Goal: Answer question/provide support: Share knowledge or assist other users

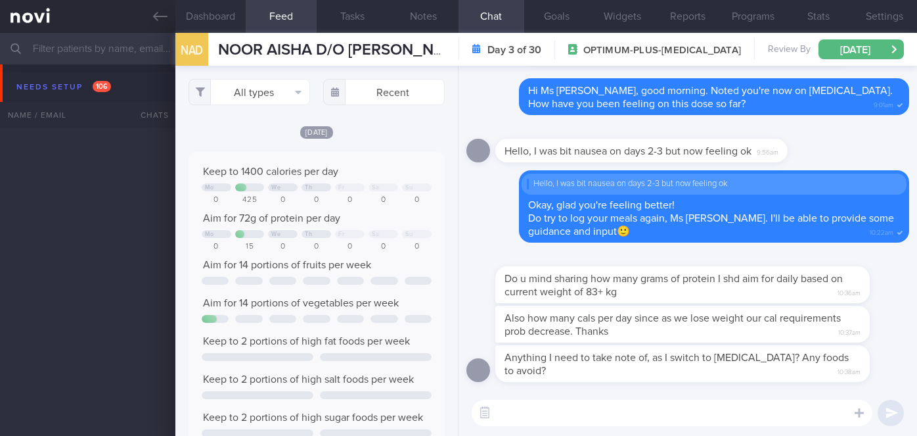
select select "9"
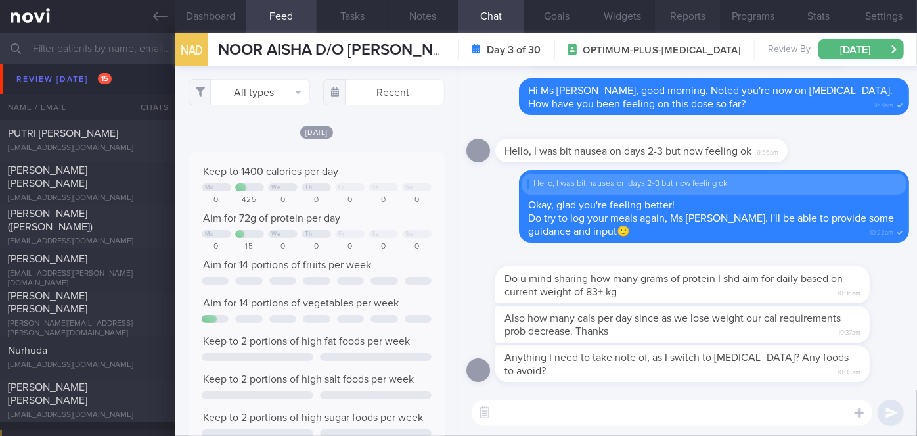
click at [681, 11] on button "Reports" at bounding box center [688, 16] width 66 height 33
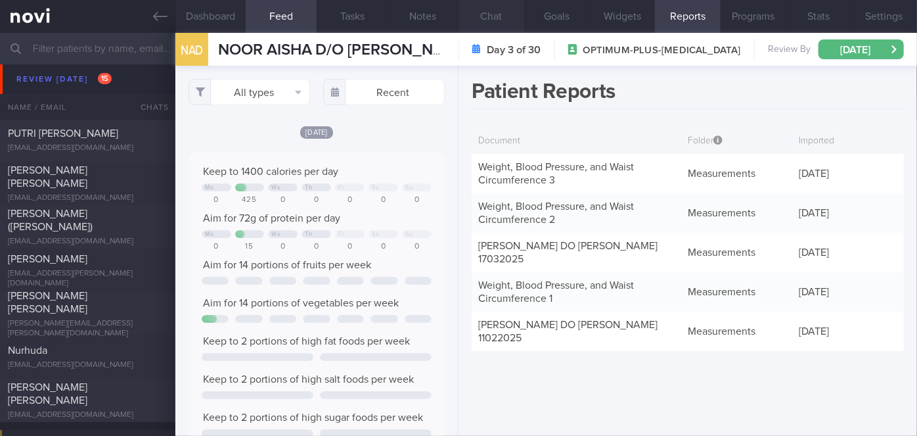
click at [489, 17] on button "Chat" at bounding box center [492, 16] width 66 height 33
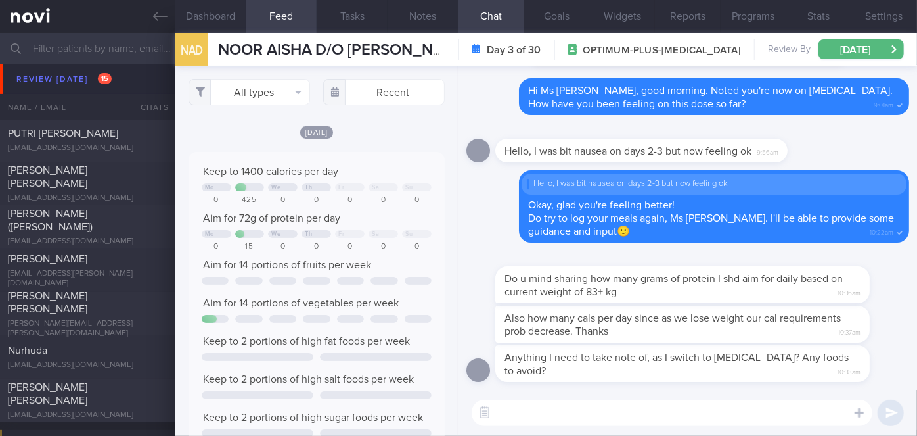
click at [585, 404] on textarea at bounding box center [672, 413] width 401 height 26
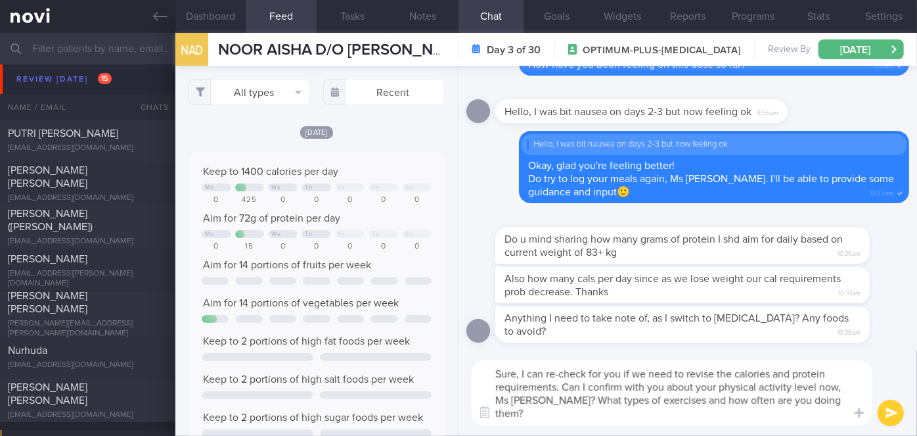
type textarea "Sure, I can re-check for you if we need to revise the calories and protein requ…"
click at [902, 417] on button "submit" at bounding box center [891, 413] width 26 height 26
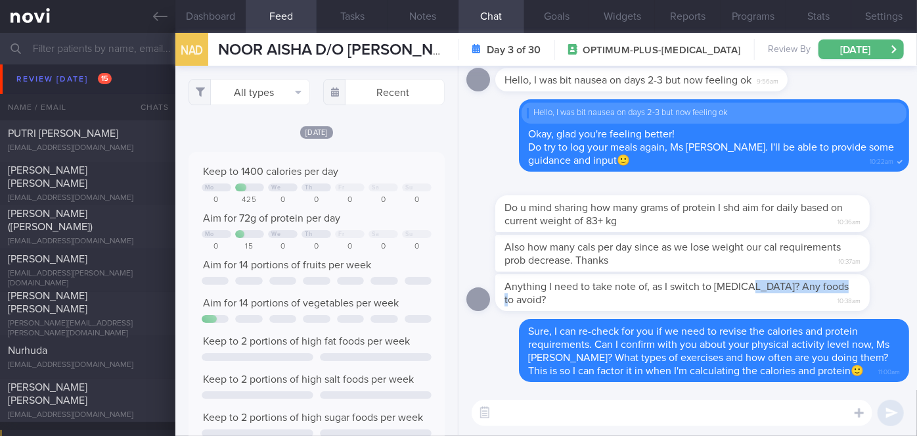
drag, startPoint x: 753, startPoint y: 291, endPoint x: 917, endPoint y: 303, distance: 164.0
click at [917, 303] on div "Delete Sure, I can re-check for you if we need to revise the calories and prote…" at bounding box center [688, 228] width 459 height 324
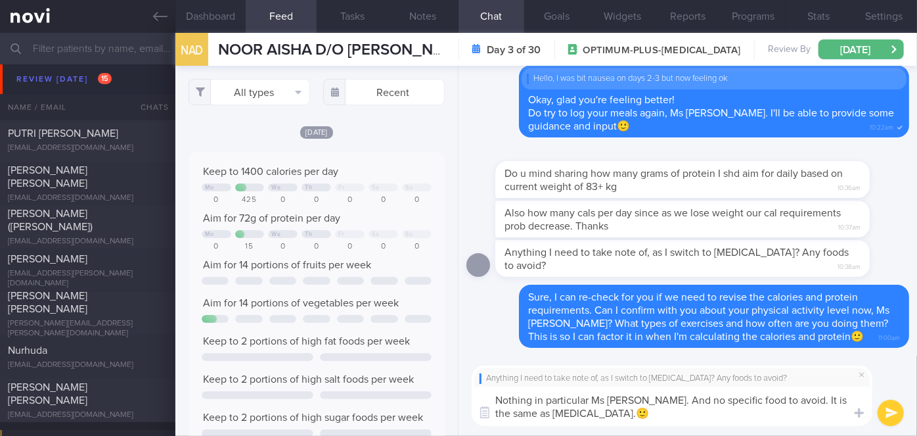
click at [731, 400] on textarea "Nothing in particular Ms Aisha. And no specific food to avoid. It is the same a…" at bounding box center [672, 405] width 401 height 39
type textarea "Nothing in particular Ms [PERSON_NAME]. And no specific foods to avoid. It is t…"
click at [888, 410] on button "submit" at bounding box center [891, 413] width 26 height 26
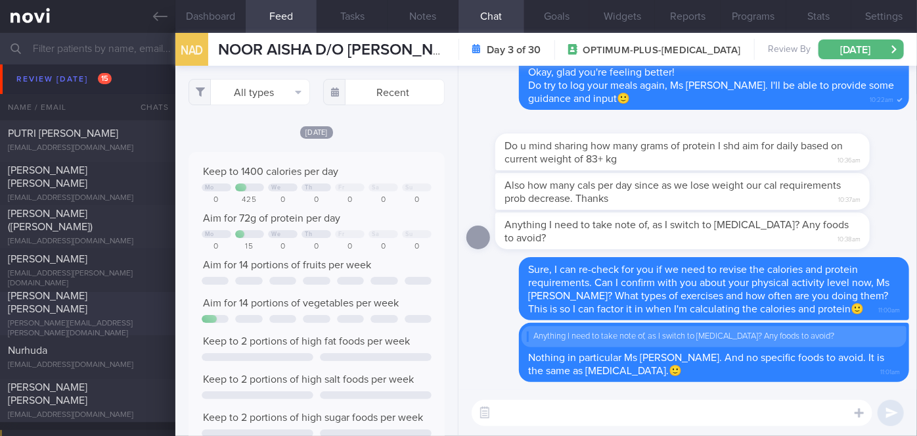
scroll to position [5297, 0]
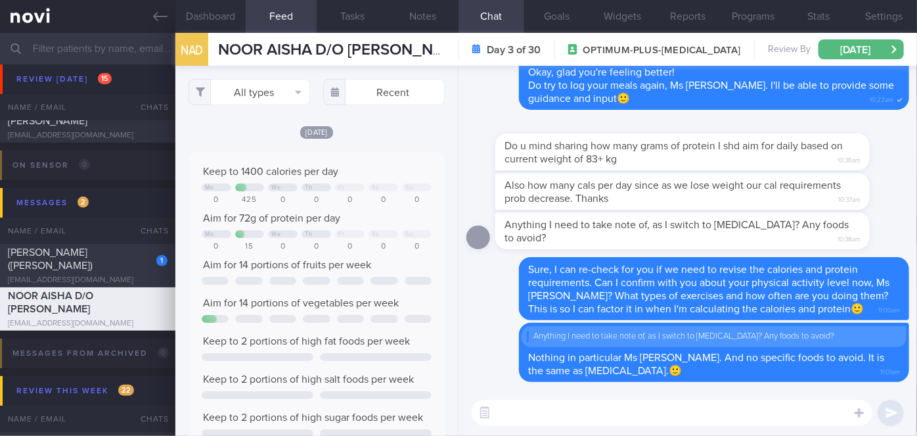
click at [143, 254] on div "1" at bounding box center [153, 256] width 29 height 20
checkbox input "false"
type input "2025-10-04"
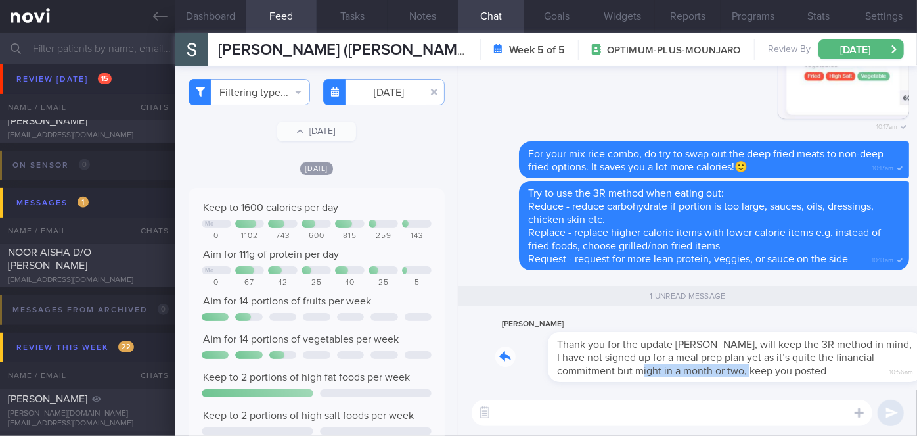
drag, startPoint x: 617, startPoint y: 376, endPoint x: 733, endPoint y: 369, distance: 115.9
click at [733, 369] on div "Sean Singh Thank you for the update Sharon, will keep the 3R method in mind, I …" at bounding box center [702, 349] width 414 height 66
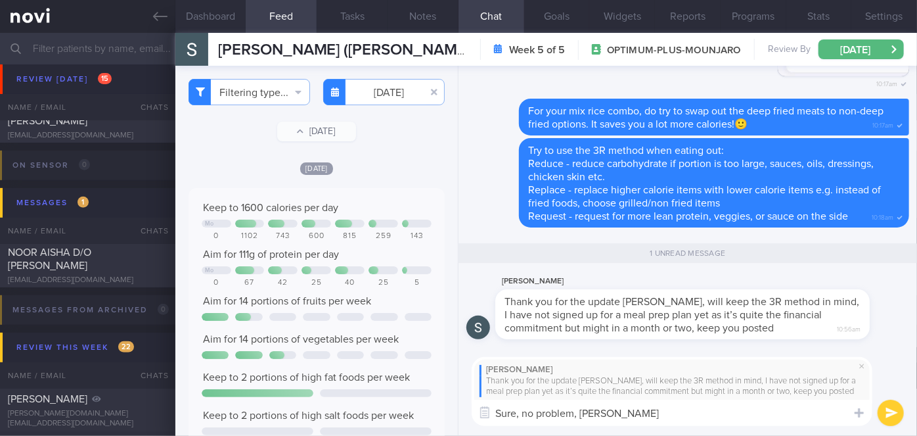
type textarea "Sure, no problem, Sean!"
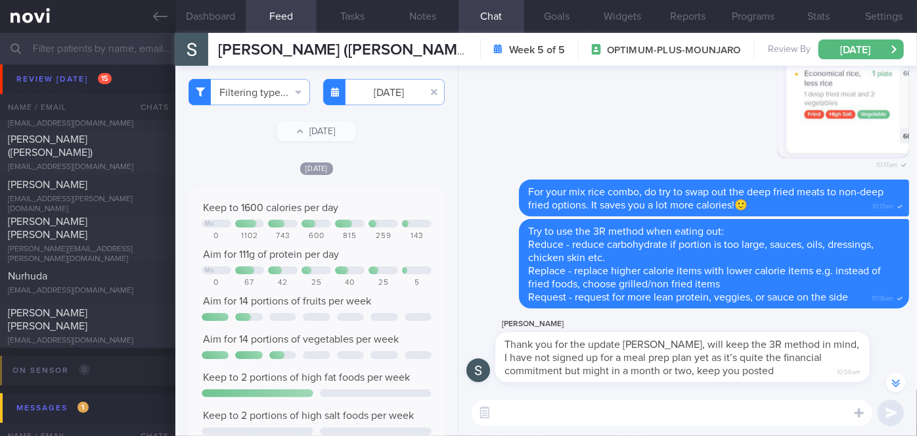
scroll to position [5093, 0]
click at [87, 223] on span "[PERSON_NAME] [PERSON_NAME]" at bounding box center [48, 227] width 80 height 24
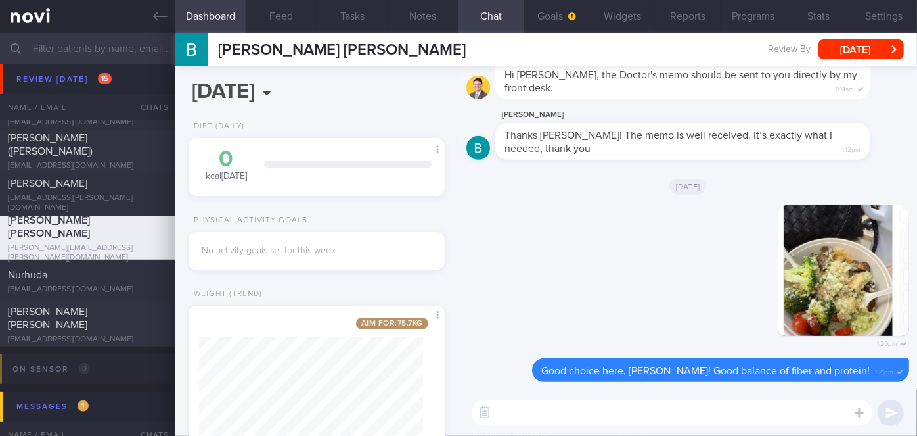
scroll to position [130, 224]
click at [281, 12] on button "Feed" at bounding box center [281, 16] width 71 height 33
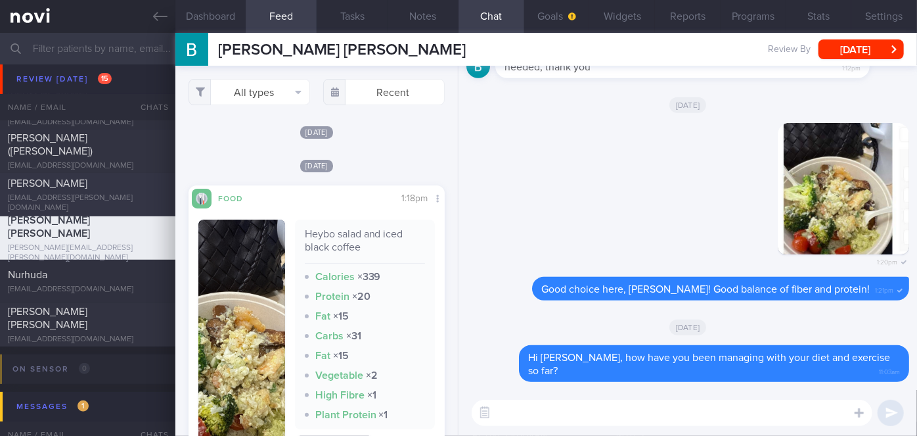
click at [111, 198] on div "[EMAIL_ADDRESS][PERSON_NAME][DOMAIN_NAME]" at bounding box center [88, 203] width 160 height 20
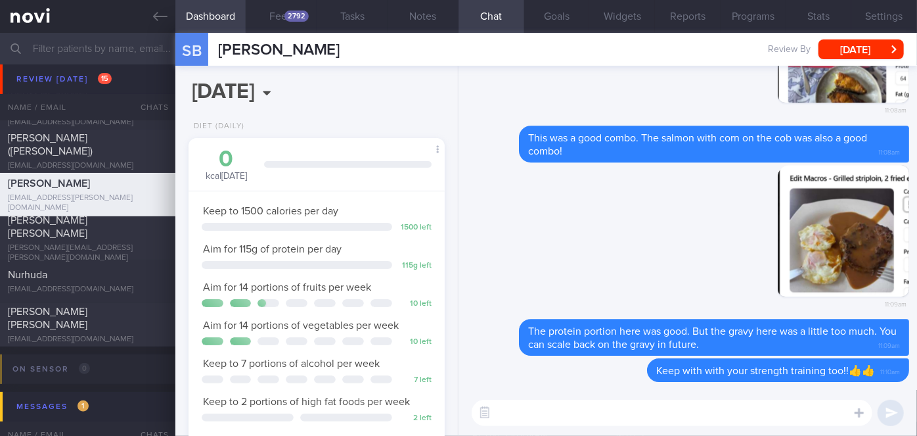
scroll to position [5015, 0]
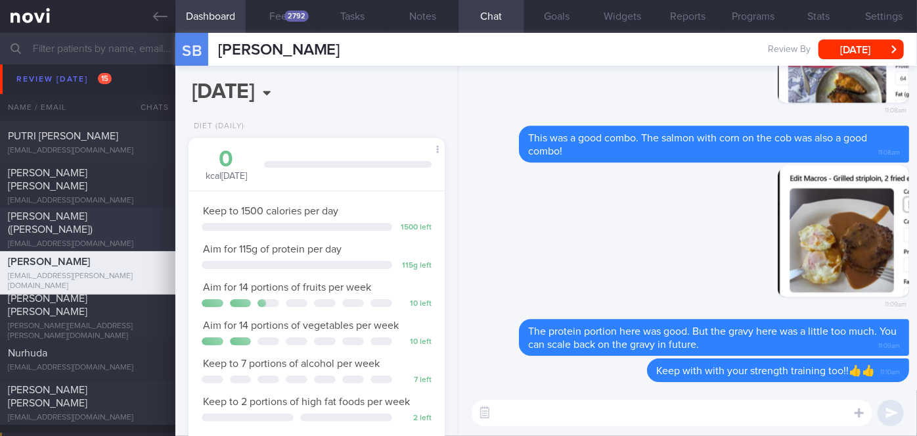
click at [122, 239] on div "[EMAIL_ADDRESS][DOMAIN_NAME]" at bounding box center [88, 244] width 160 height 10
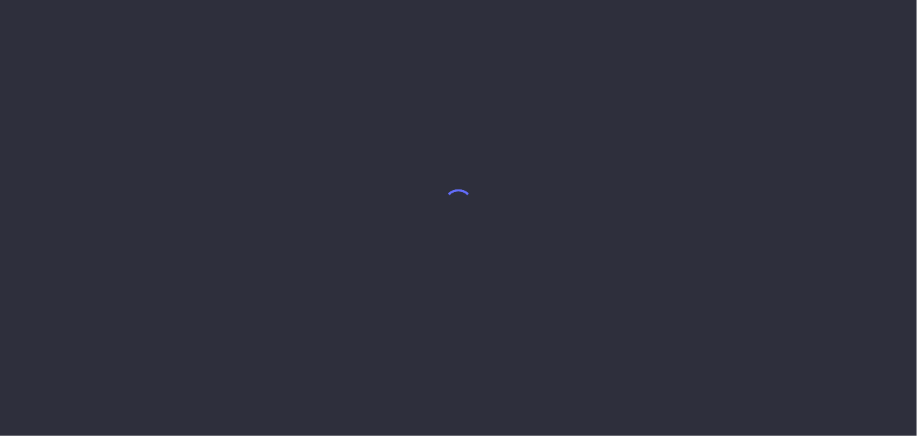
select select "9"
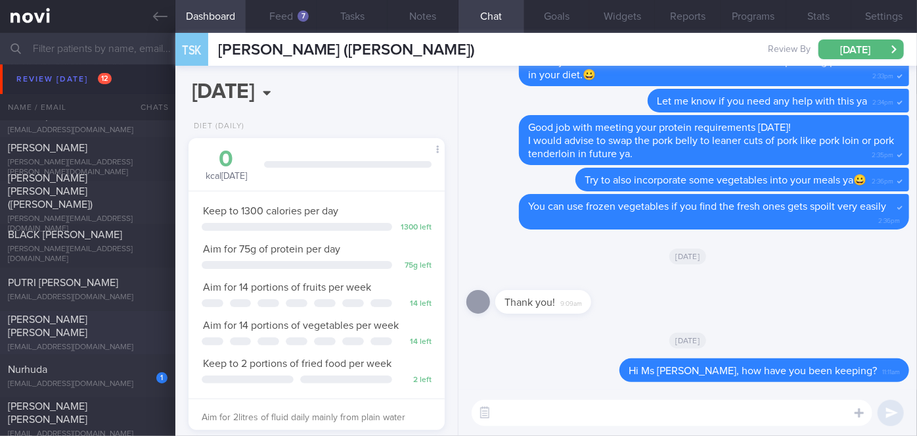
scroll to position [4954, 0]
click at [131, 373] on div "Nurhuda" at bounding box center [86, 369] width 156 height 13
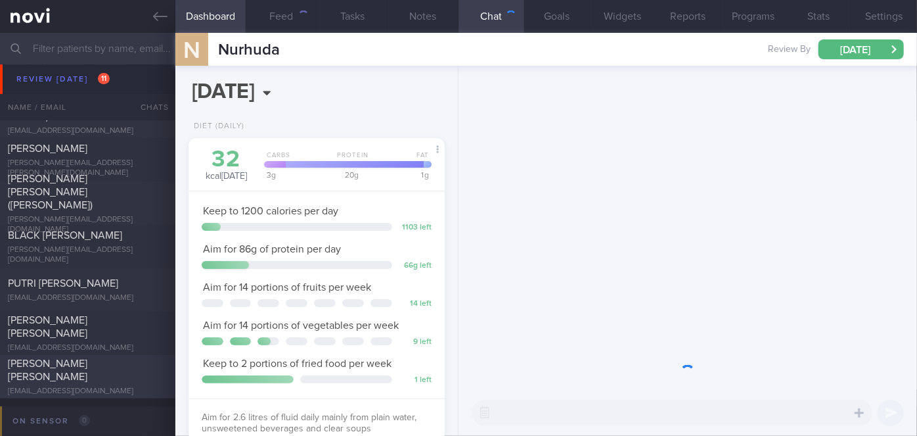
scroll to position [130, 224]
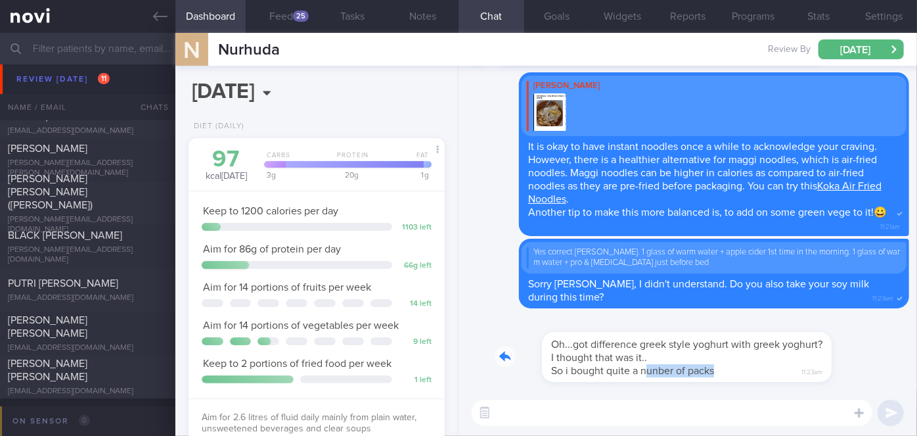
drag, startPoint x: 599, startPoint y: 380, endPoint x: 689, endPoint y: 380, distance: 89.4
click at [689, 380] on div "Oh...got difference greek style yoghurt with greek yoghurt? I thought that was …" at bounding box center [659, 349] width 329 height 66
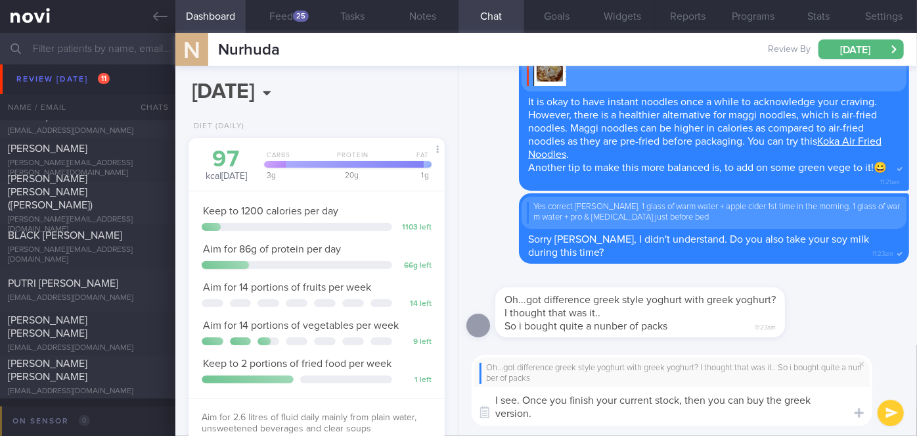
scroll to position [0, 0]
type textarea "I see. Once you finish your current stock, then you can buy the greek version. …"
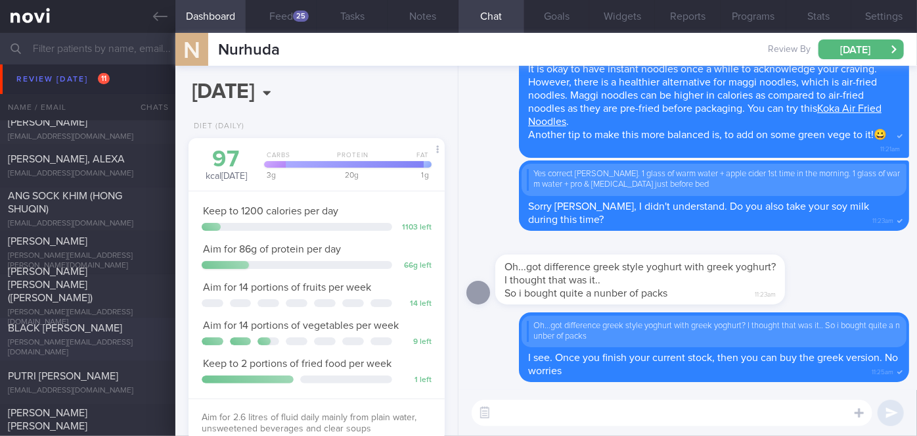
scroll to position [4996, 0]
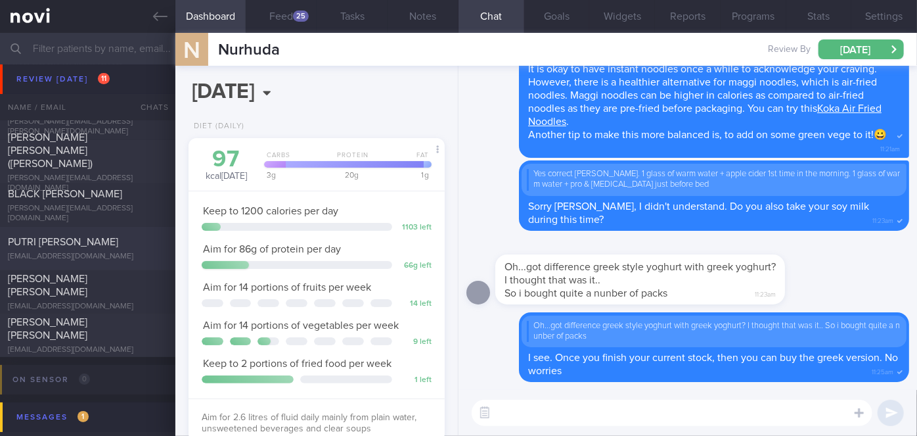
click at [141, 235] on div at bounding box center [153, 238] width 29 height 7
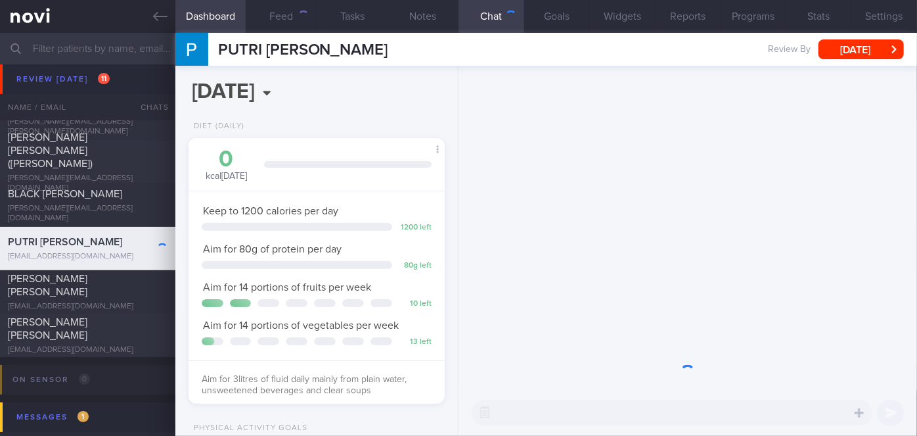
scroll to position [130, 224]
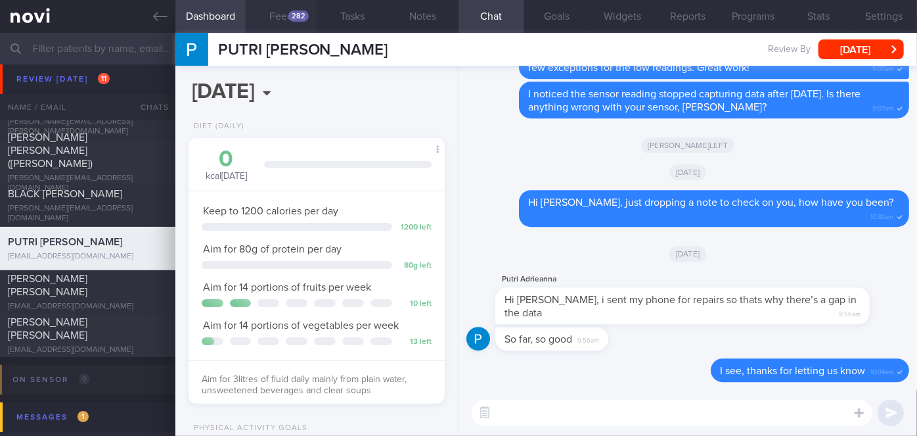
click at [298, 18] on div "282" at bounding box center [298, 16] width 20 height 11
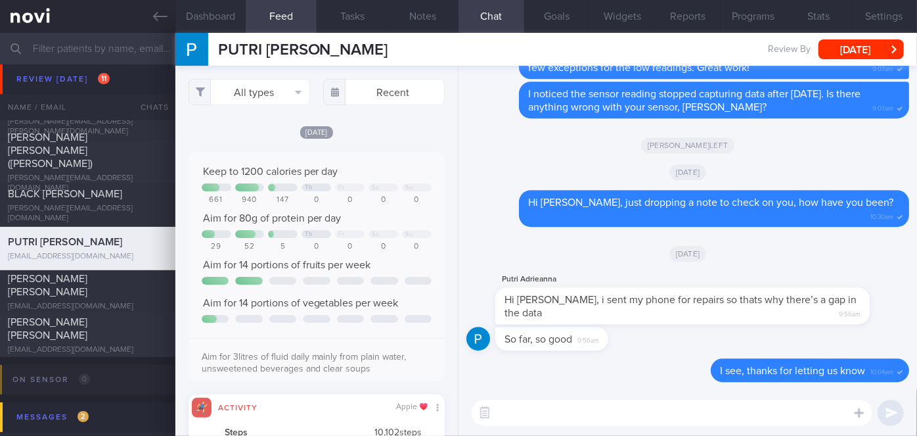
click at [116, 45] on input "text" at bounding box center [458, 49] width 917 height 32
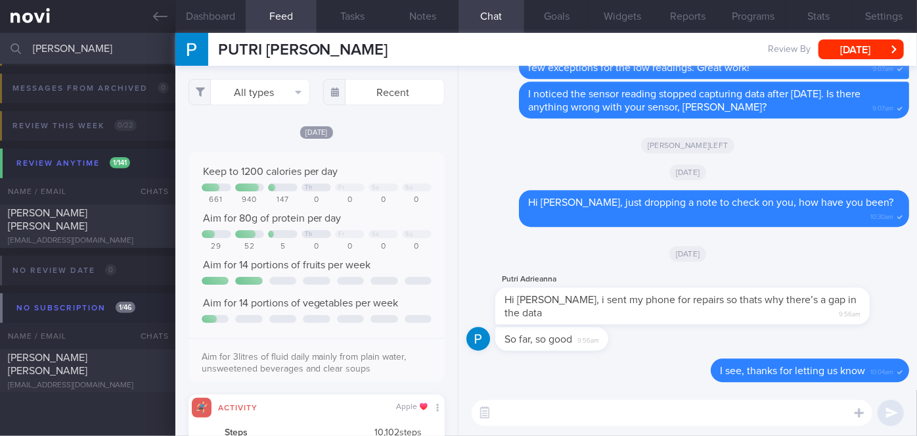
scroll to position [156, 0]
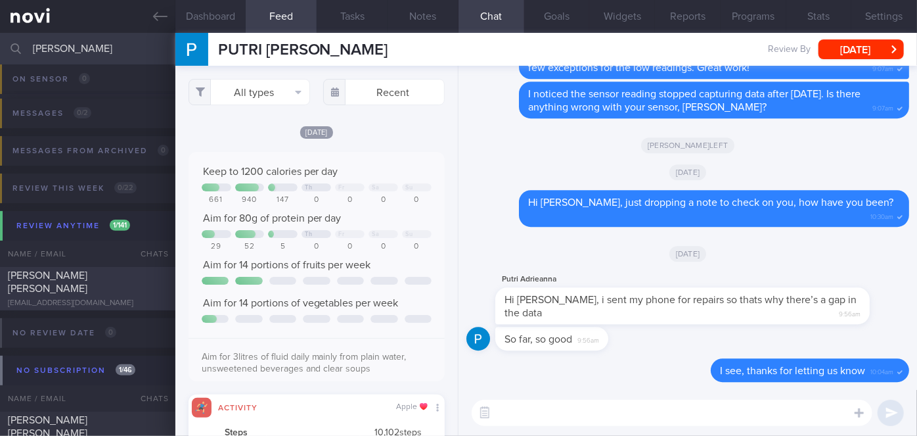
click at [131, 285] on div "[PERSON_NAME] [PERSON_NAME]" at bounding box center [86, 282] width 156 height 26
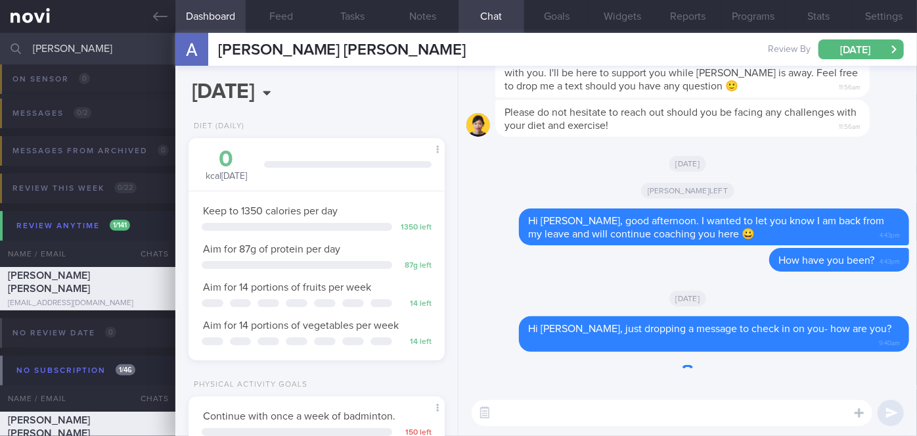
scroll to position [130, 224]
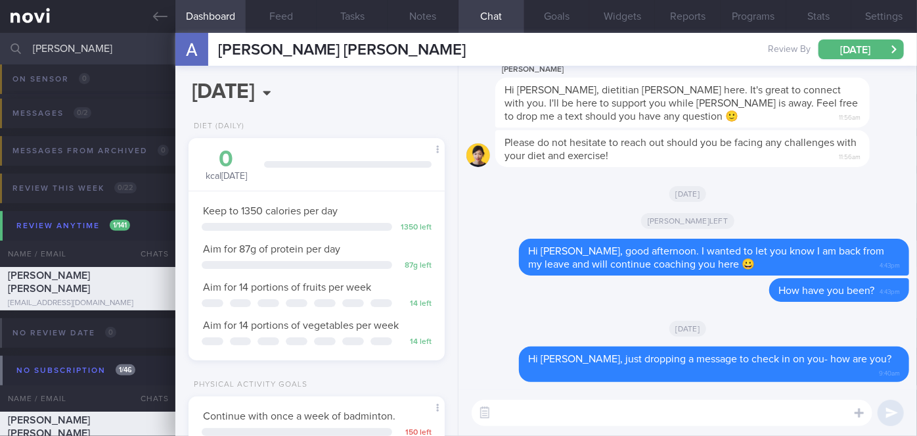
click at [93, 46] on input "[PERSON_NAME]" at bounding box center [458, 49] width 917 height 32
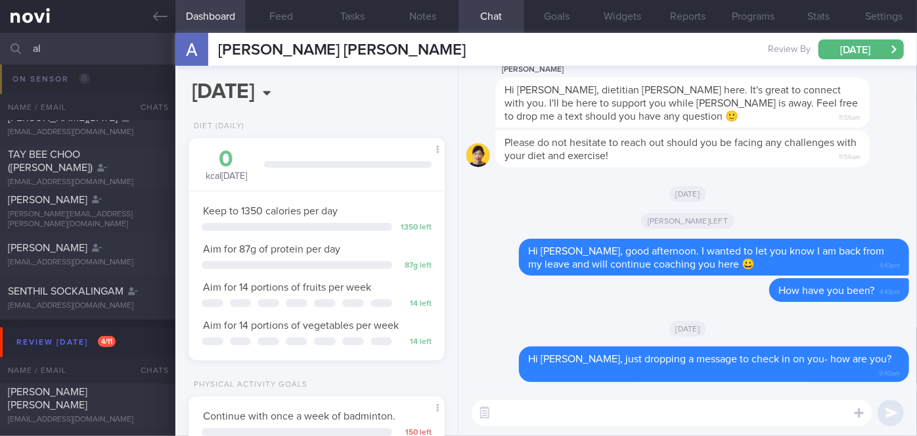
type input "a"
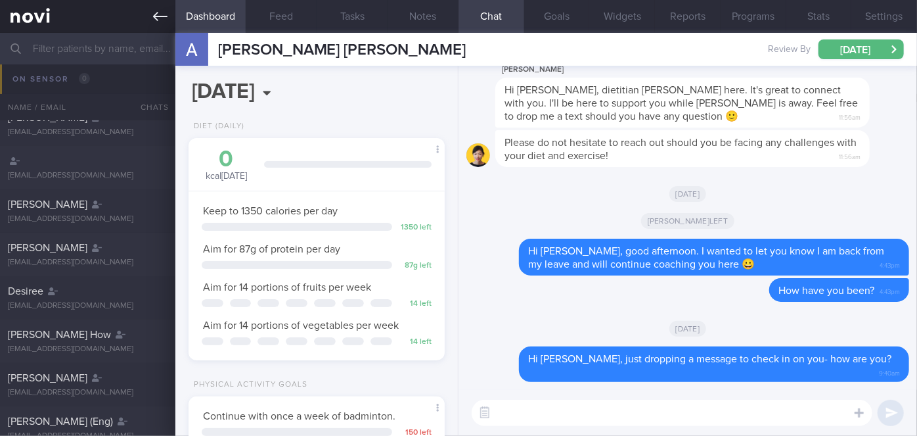
click at [159, 11] on icon at bounding box center [160, 16] width 14 height 14
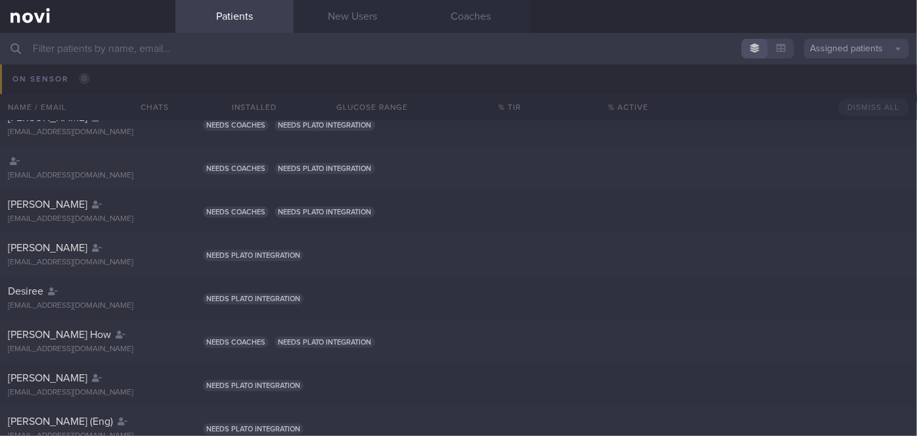
click at [821, 45] on button "Assigned patients" at bounding box center [856, 49] width 105 height 20
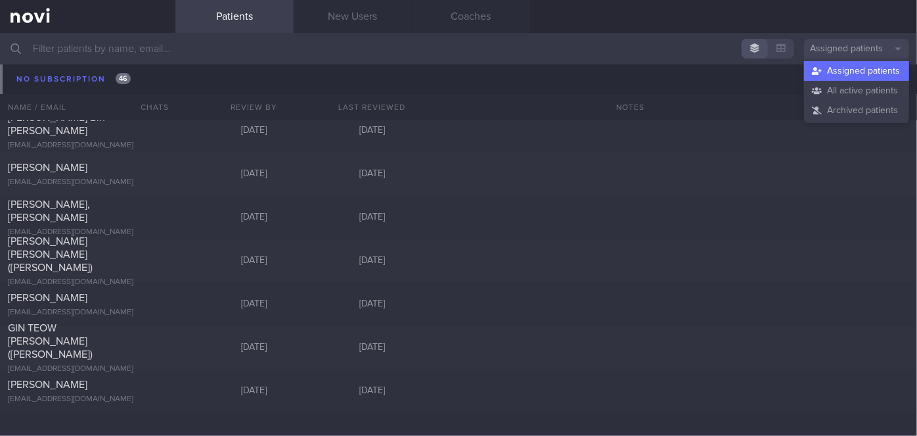
scroll to position [14521, 0]
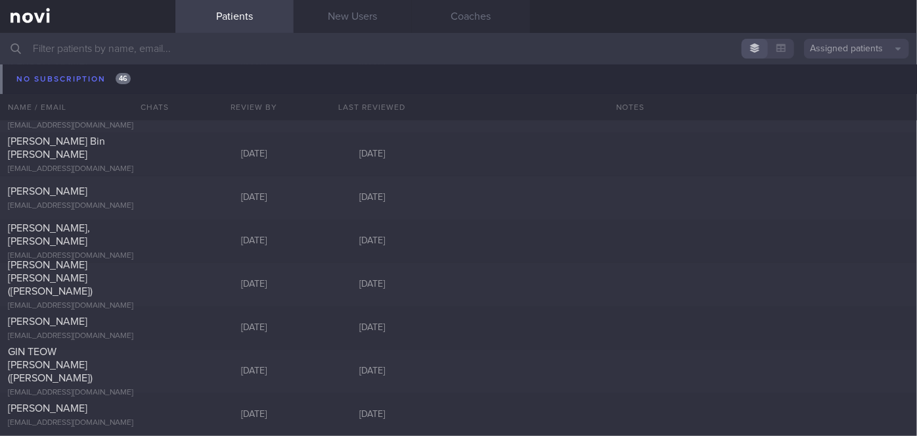
click at [280, 55] on input "text" at bounding box center [458, 49] width 917 height 32
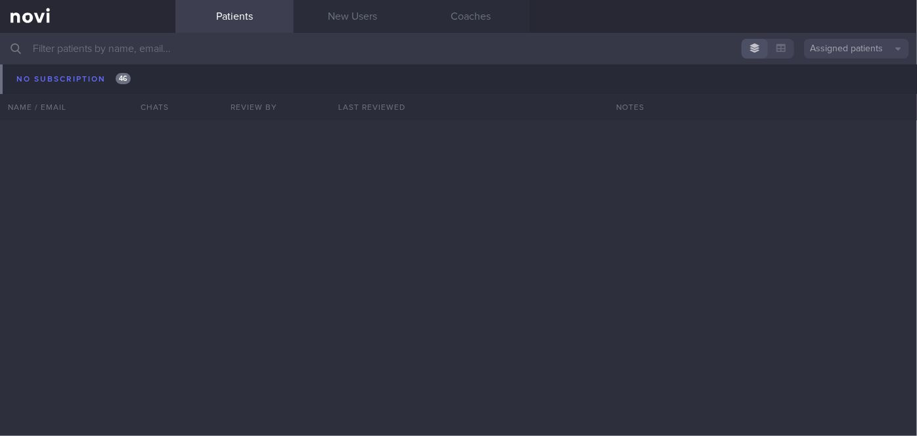
scroll to position [12577, 0]
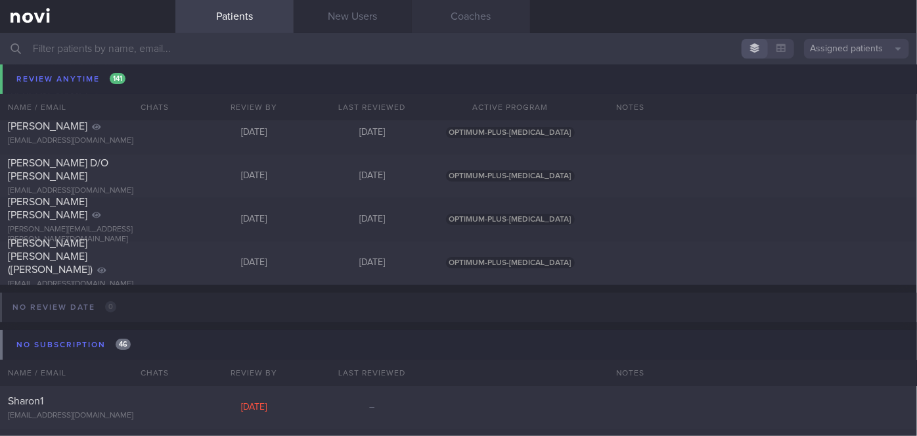
click at [517, 24] on link "Coaches" at bounding box center [471, 16] width 118 height 33
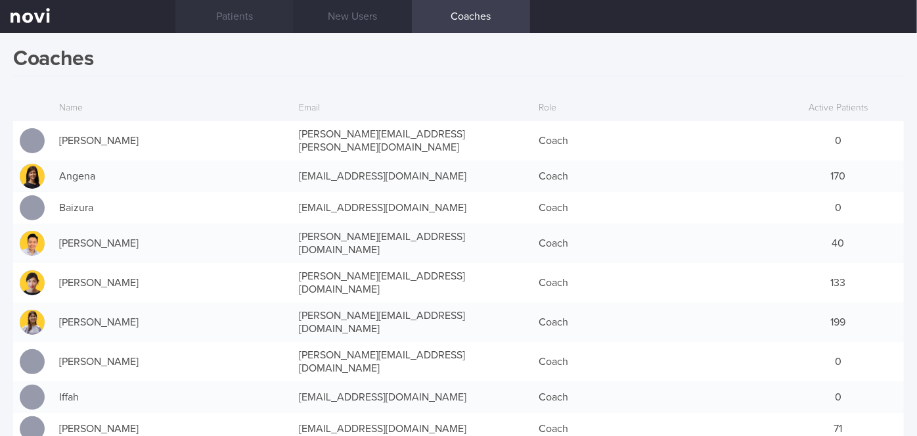
click at [238, 23] on link "Patients" at bounding box center [234, 16] width 118 height 33
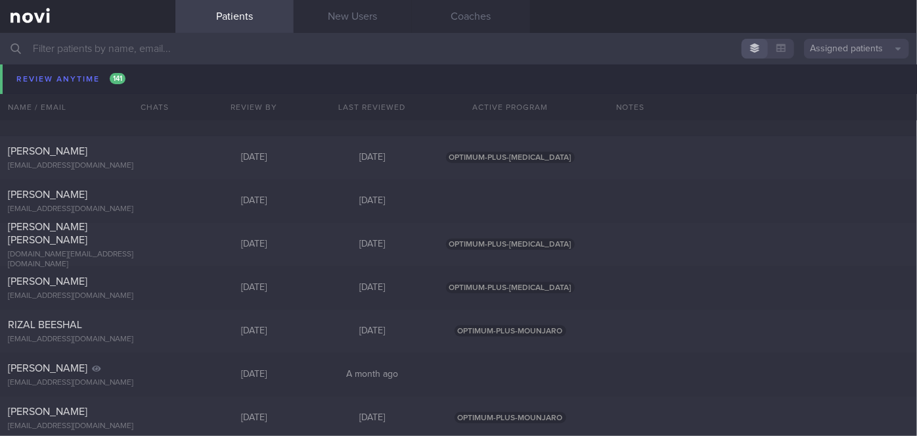
scroll to position [8586, 0]
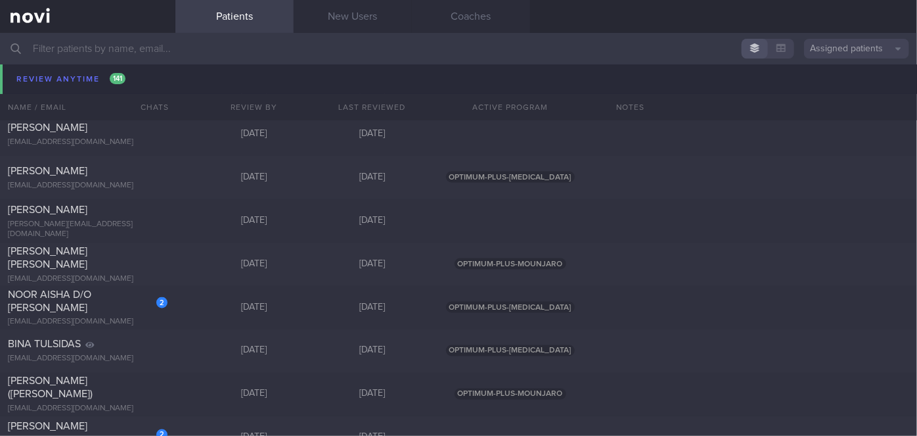
click at [196, 311] on div "[DATE]" at bounding box center [254, 308] width 118 height 12
select select "9"
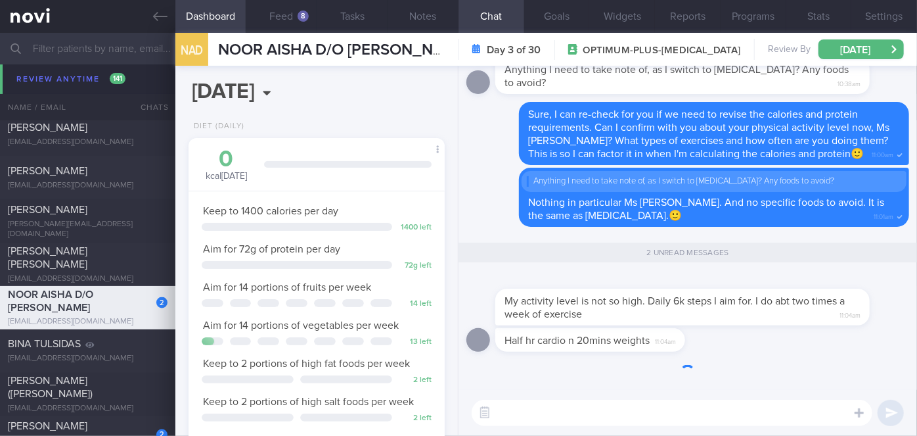
scroll to position [8542, 0]
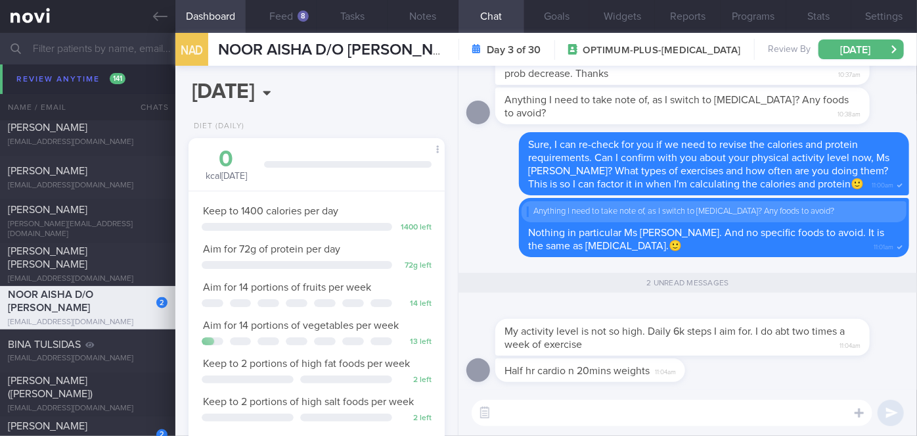
click at [530, 411] on textarea at bounding box center [672, 413] width 401 height 26
type textarea "Okay, noted on that, Ms [PERSON_NAME]. Thank you!"
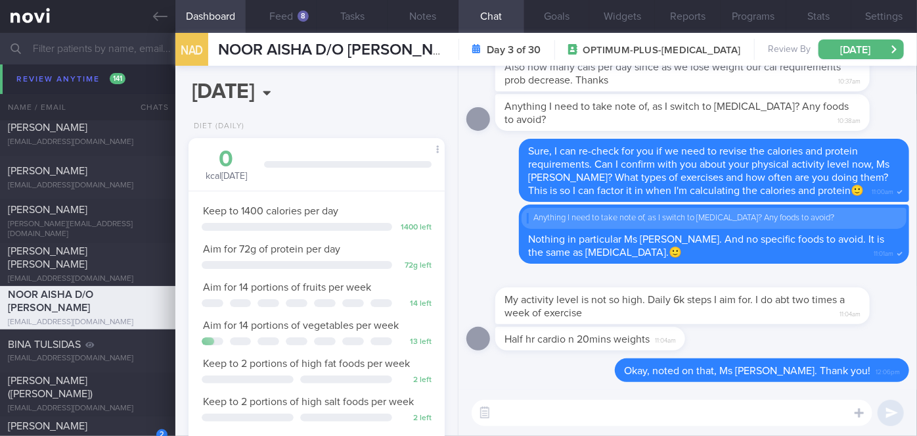
scroll to position [8724, 0]
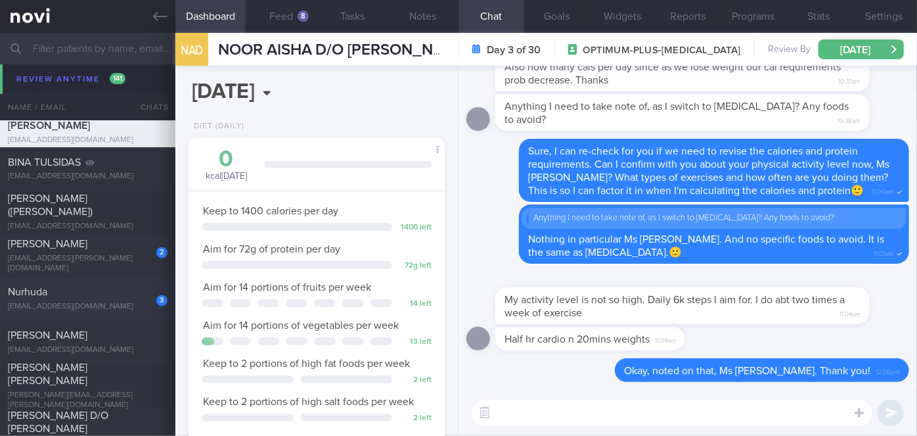
click at [124, 288] on div "Nurhuda" at bounding box center [86, 292] width 156 height 13
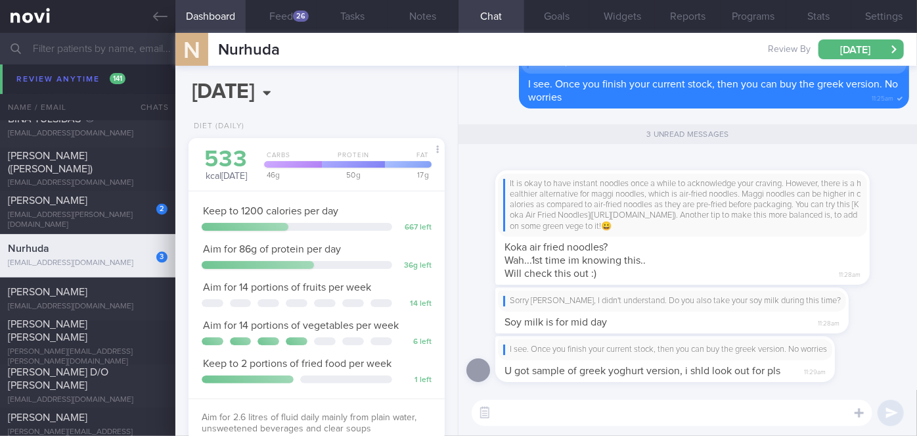
scroll to position [8680, 0]
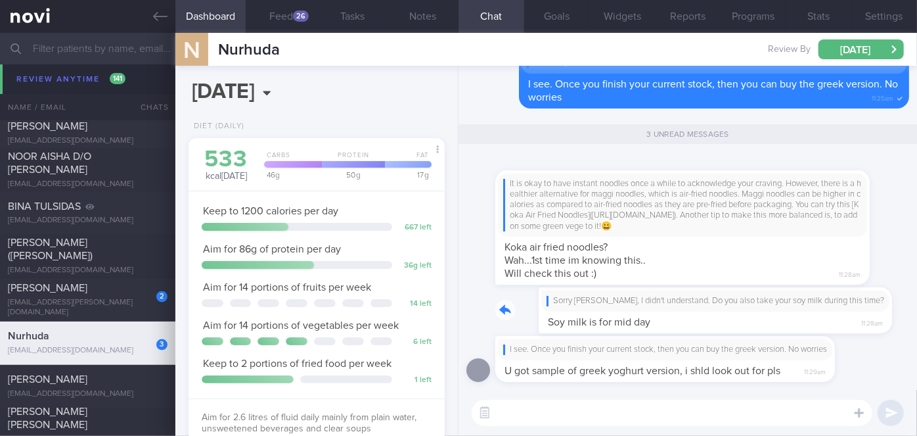
drag, startPoint x: 618, startPoint y: 327, endPoint x: 735, endPoint y: 313, distance: 118.4
click at [735, 313] on div "Sorry [PERSON_NAME], I didn't understand. Do you also take your soy milk during…" at bounding box center [691, 310] width 393 height 46
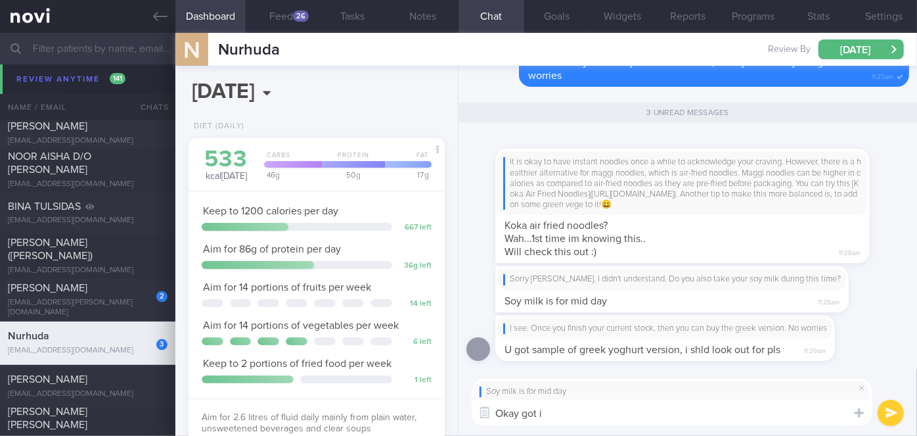
type textarea "Okay got it"
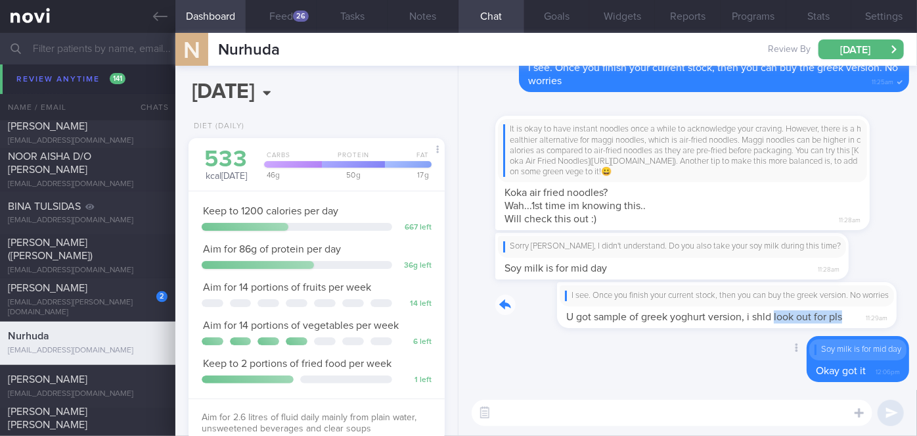
drag, startPoint x: 715, startPoint y: 325, endPoint x: 866, endPoint y: 325, distance: 151.1
click at [866, 325] on div "I see. Once you finish your current stock, then you can buy the greek version. …" at bounding box center [684, 305] width 379 height 46
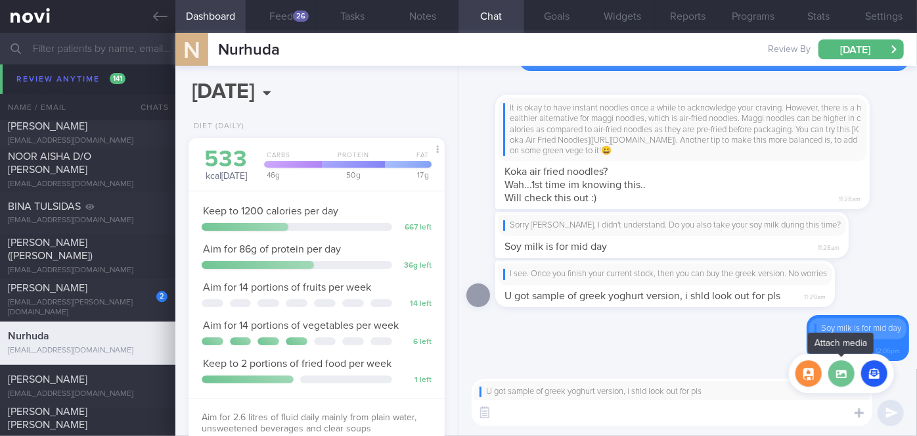
click at [841, 379] on label at bounding box center [842, 373] width 26 height 26
click at [0, 0] on input "file" at bounding box center [0, 0] width 0 height 0
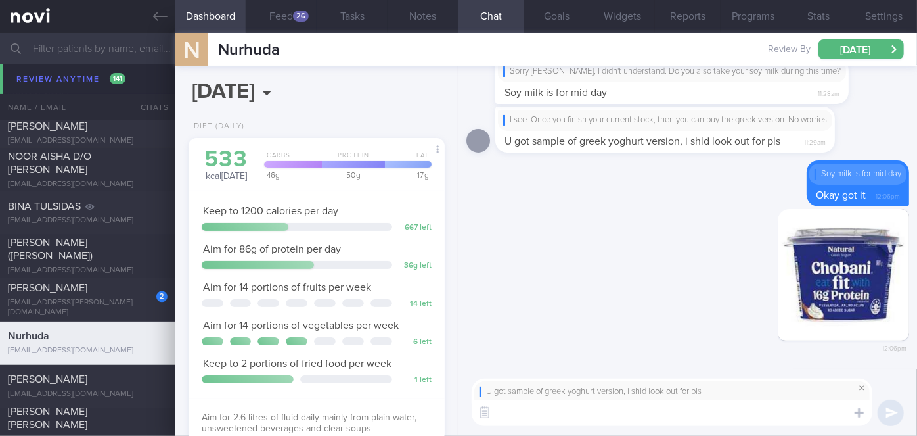
click at [860, 388] on span at bounding box center [862, 388] width 16 height 16
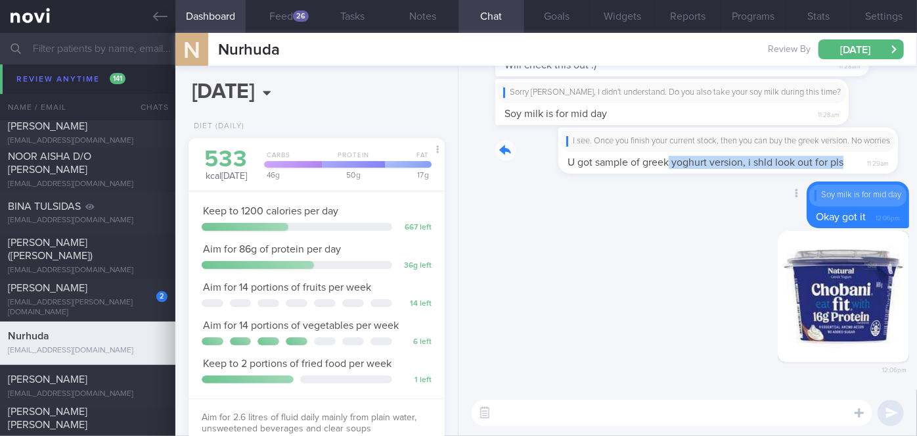
drag, startPoint x: 605, startPoint y: 156, endPoint x: 799, endPoint y: 164, distance: 194.7
click at [799, 164] on div "I see. Once you finish your current stock, then you can buy the greek version. …" at bounding box center [684, 150] width 379 height 46
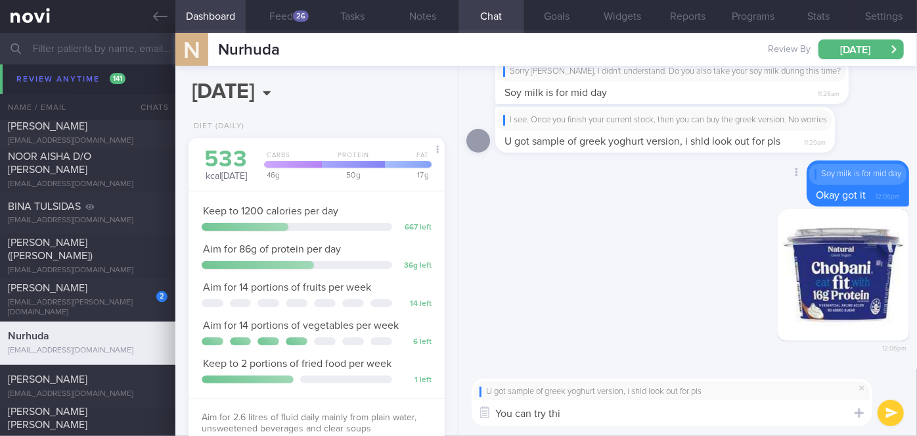
type textarea "You can try this"
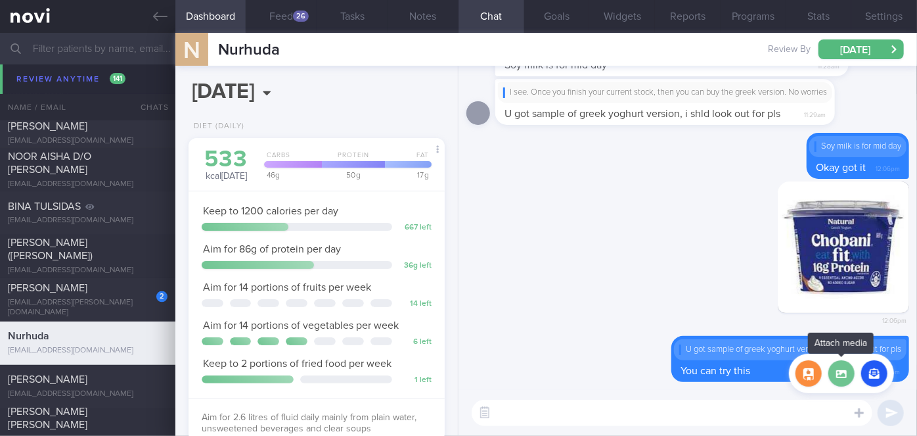
click at [838, 380] on label at bounding box center [842, 373] width 26 height 26
click at [0, 0] on input "file" at bounding box center [0, 0] width 0 height 0
click at [810, 365] on button "button" at bounding box center [809, 373] width 26 height 26
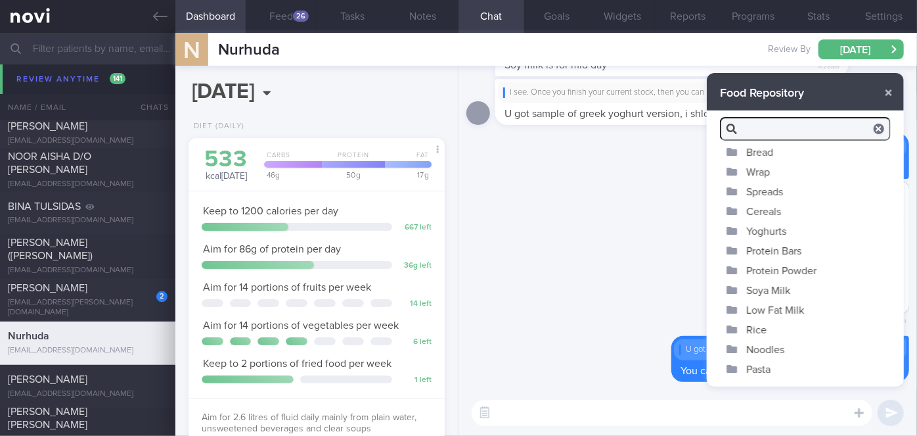
click at [769, 235] on button "Yoghurts" at bounding box center [805, 231] width 197 height 20
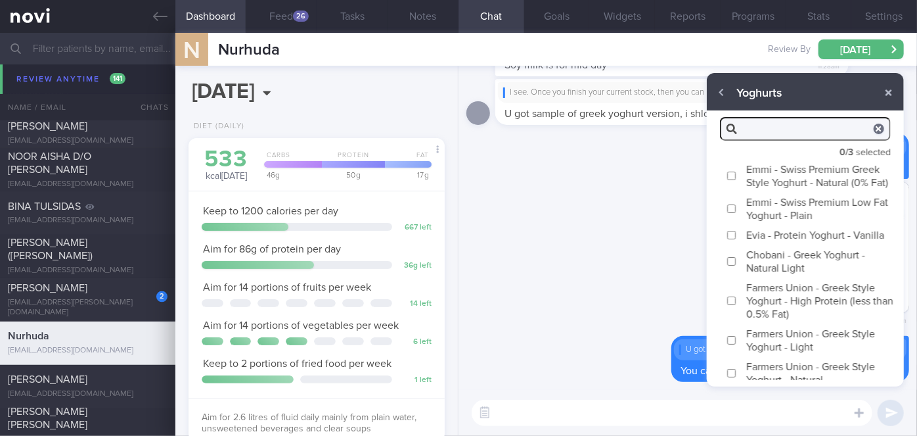
click at [758, 273] on label "Chobani - Greek Yoghurt - Natural Light" at bounding box center [805, 260] width 197 height 33
click at [737, 265] on input "Chobani - Greek Yoghurt - Natural Light" at bounding box center [732, 261] width 10 height 9
checkbox input "true"
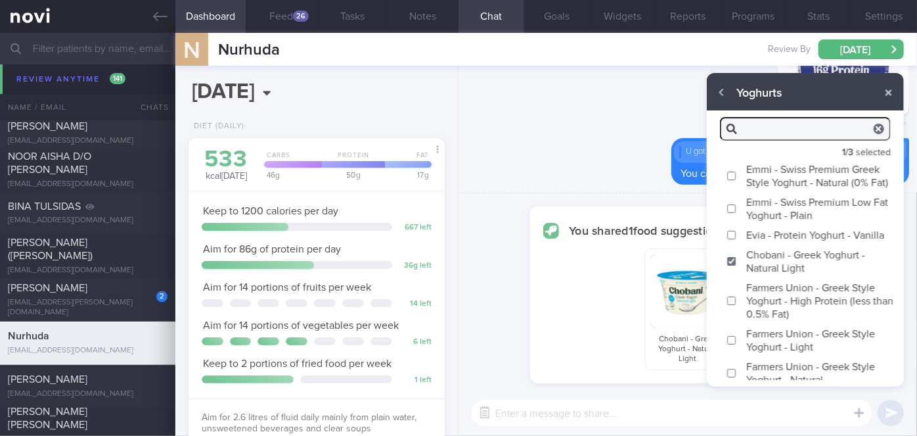
click at [664, 413] on textarea at bounding box center [672, 413] width 401 height 26
click at [664, 413] on textarea "This one is also okay" at bounding box center [672, 413] width 401 height 26
click at [817, 417] on textarea "This one is also okay" at bounding box center [672, 413] width 401 height 26
type textarea "This one is also okay"
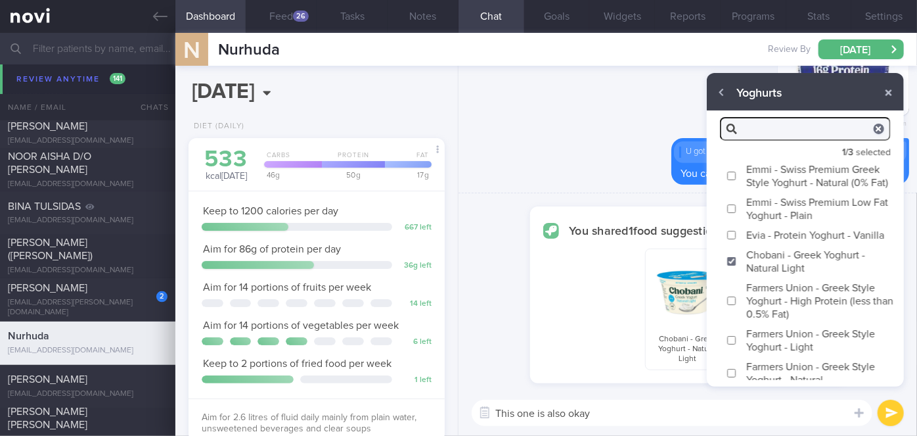
click at [895, 415] on button "submit" at bounding box center [891, 413] width 26 height 26
checkbox input "false"
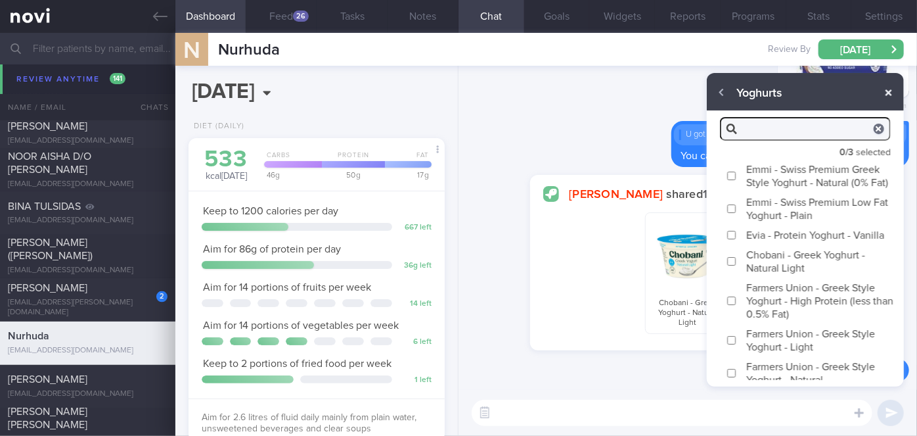
click at [886, 89] on button "button" at bounding box center [889, 93] width 24 height 24
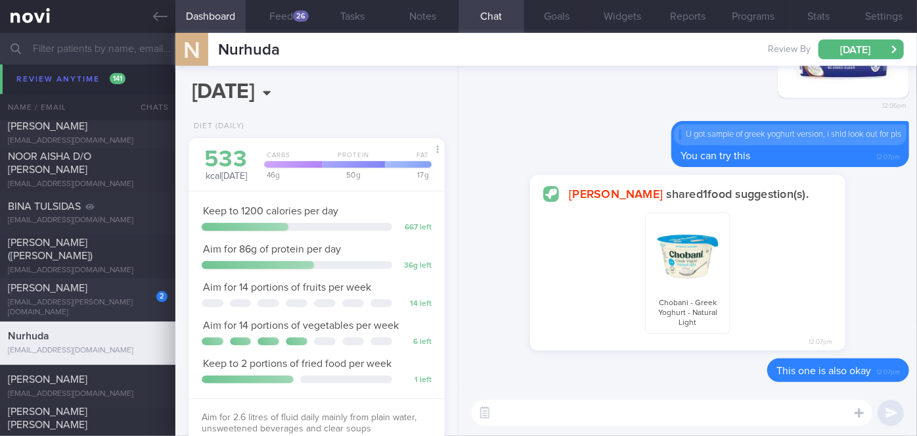
click at [128, 309] on div "[EMAIL_ADDRESS][PERSON_NAME][DOMAIN_NAME]" at bounding box center [88, 308] width 160 height 20
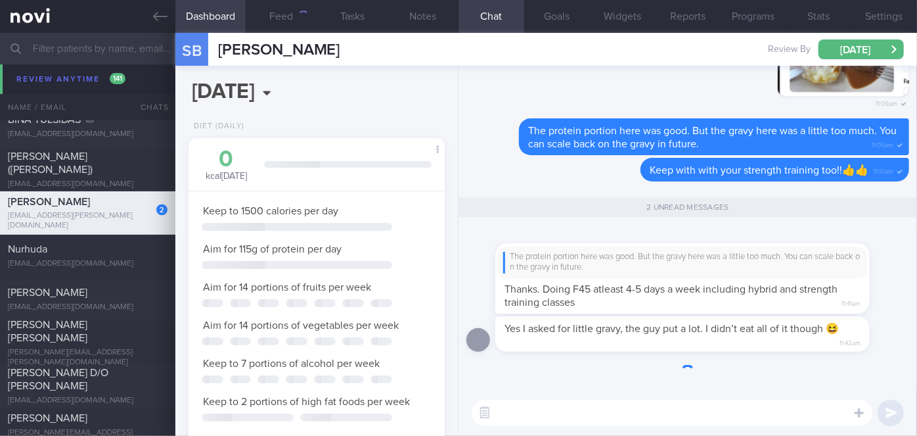
scroll to position [8593, 0]
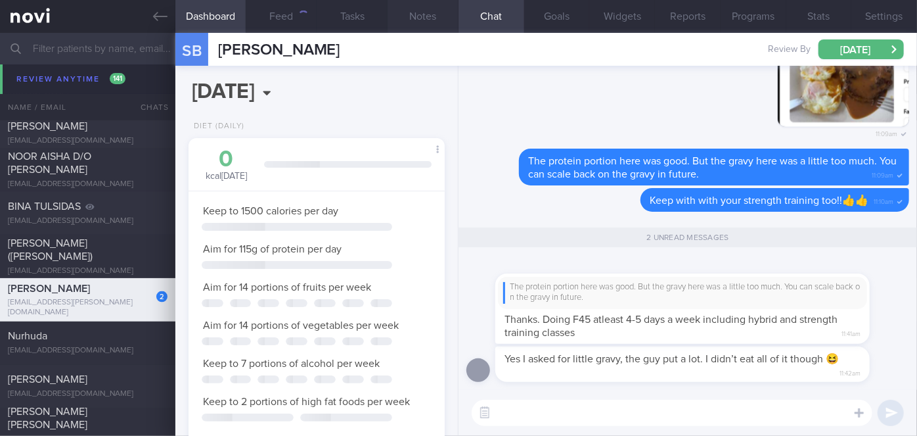
click at [692, 355] on span "Yes I asked for little gravy, the guy put a lot. I didn’t eat all of it though 😆" at bounding box center [672, 359] width 334 height 11
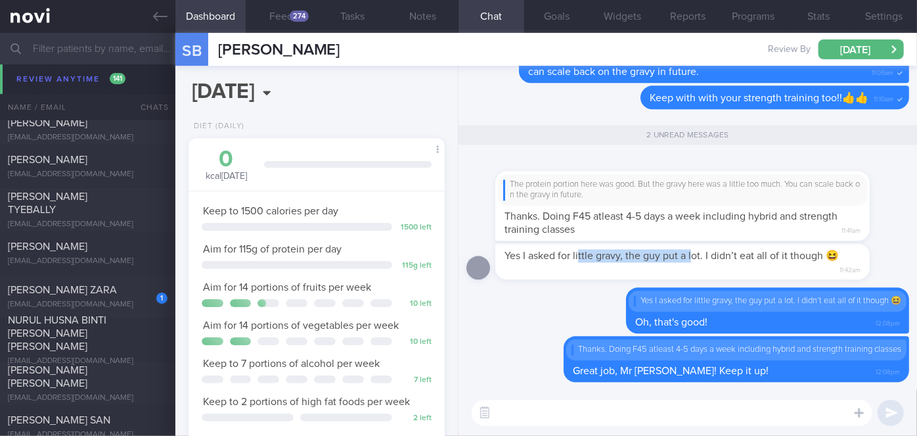
scroll to position [7382, 0]
click at [117, 286] on span "[PERSON_NAME] ZARA" at bounding box center [62, 290] width 109 height 11
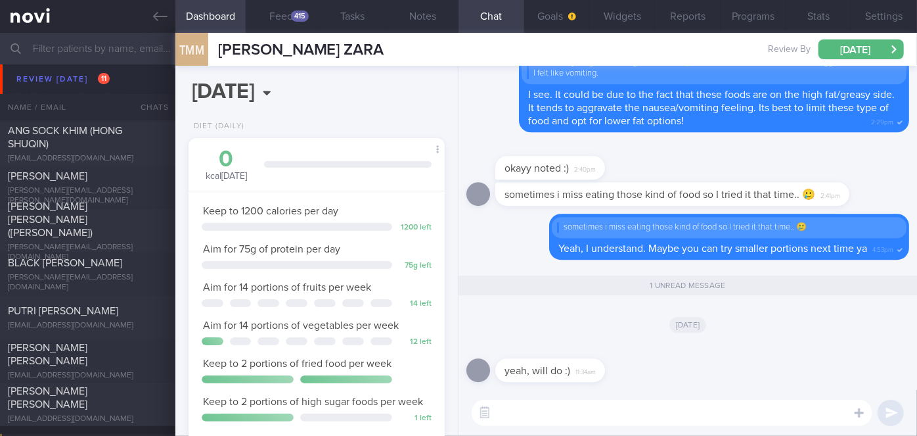
scroll to position [4928, 0]
click at [104, 268] on div "BLACK [PERSON_NAME]" at bounding box center [86, 261] width 156 height 13
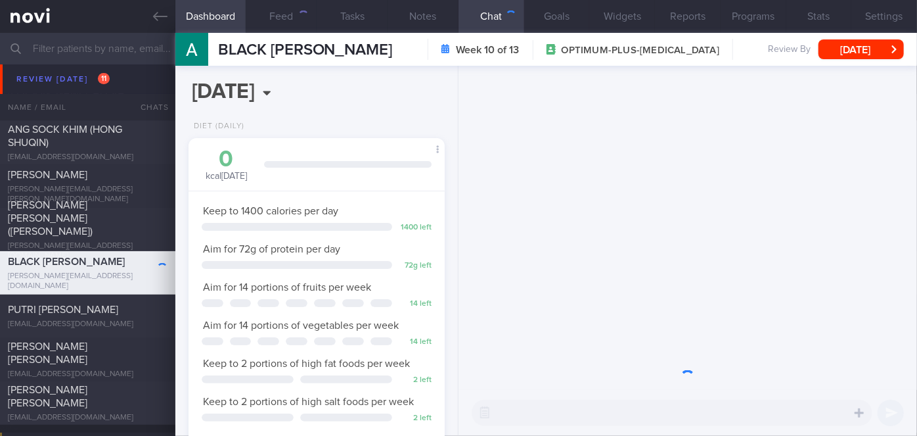
scroll to position [130, 224]
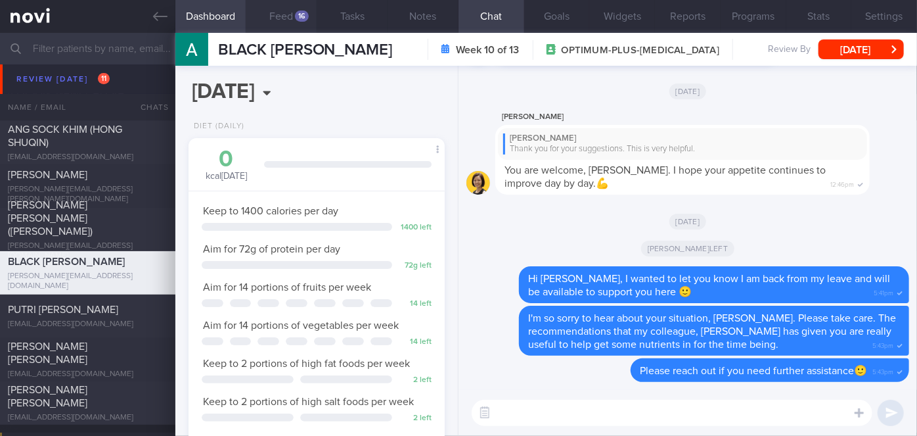
click at [290, 10] on button "Feed 16" at bounding box center [281, 16] width 71 height 33
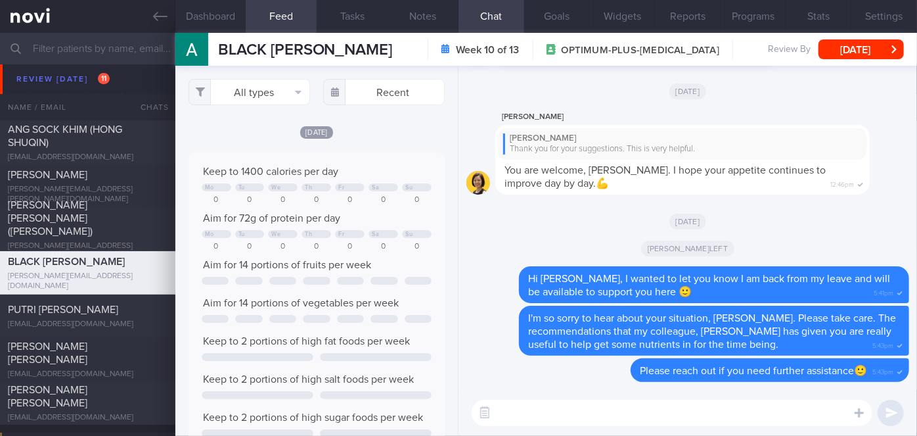
scroll to position [57, 230]
click at [545, 418] on textarea at bounding box center [672, 413] width 401 height 26
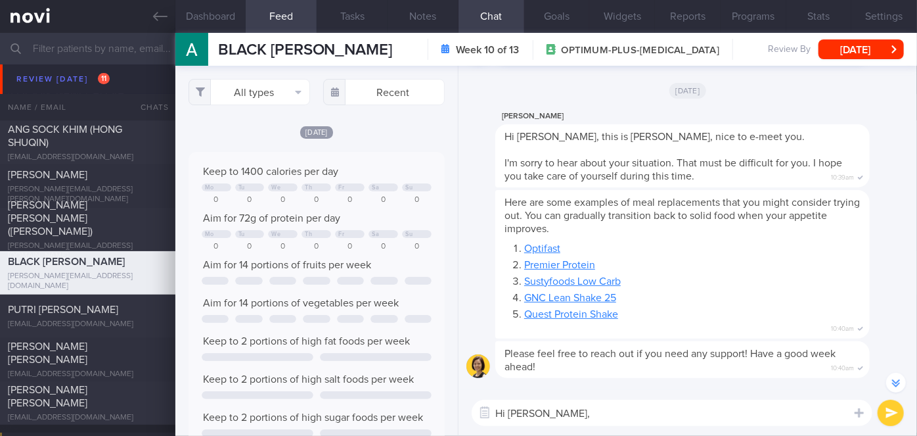
scroll to position [-436, 0]
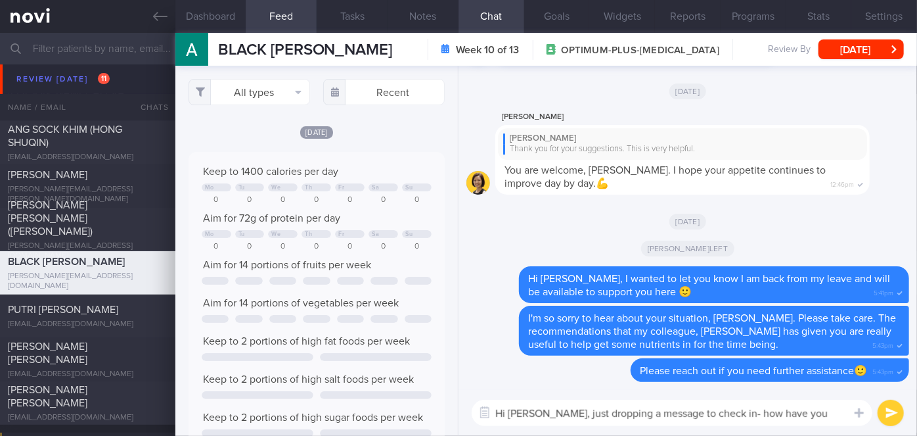
type textarea "Hi [PERSON_NAME], just dropping a message to check in- how have you been?"
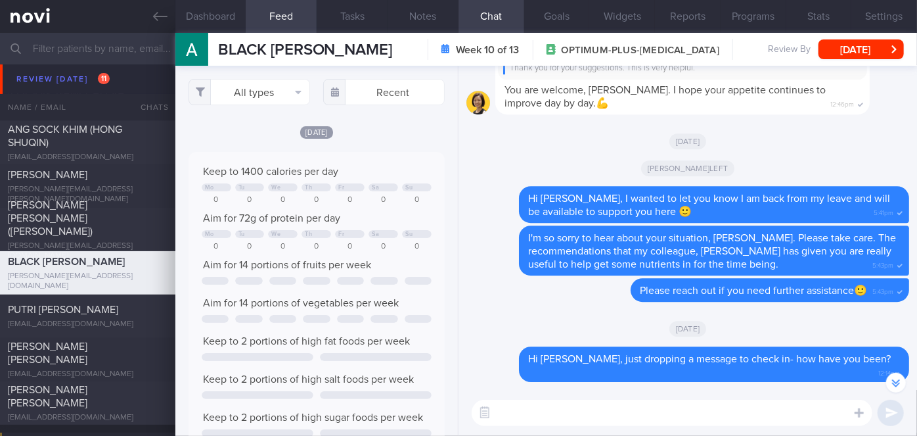
scroll to position [-68, 0]
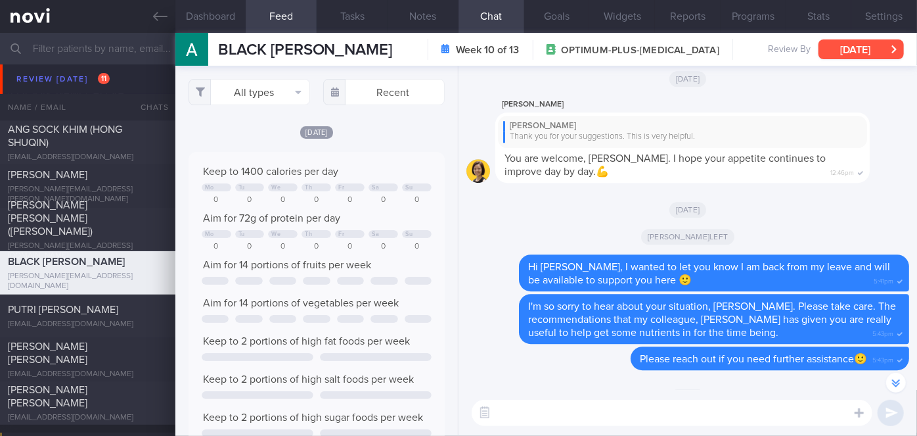
click at [856, 47] on button "[DATE]" at bounding box center [861, 49] width 85 height 20
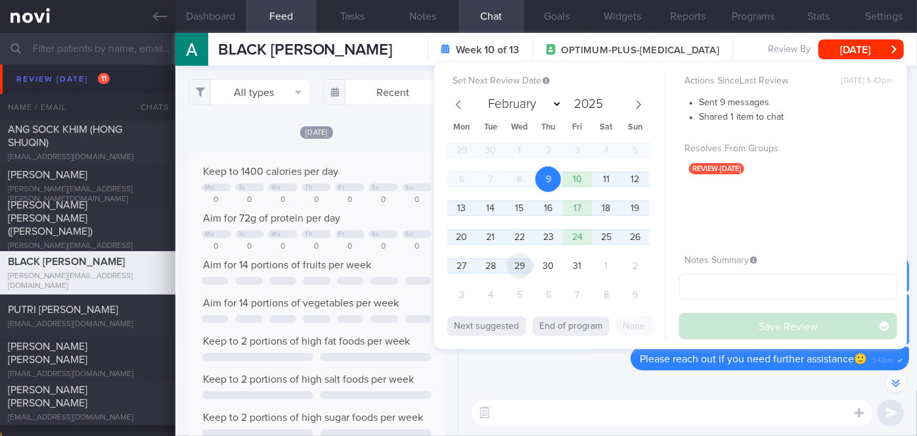
click at [530, 270] on span "29" at bounding box center [520, 266] width 26 height 26
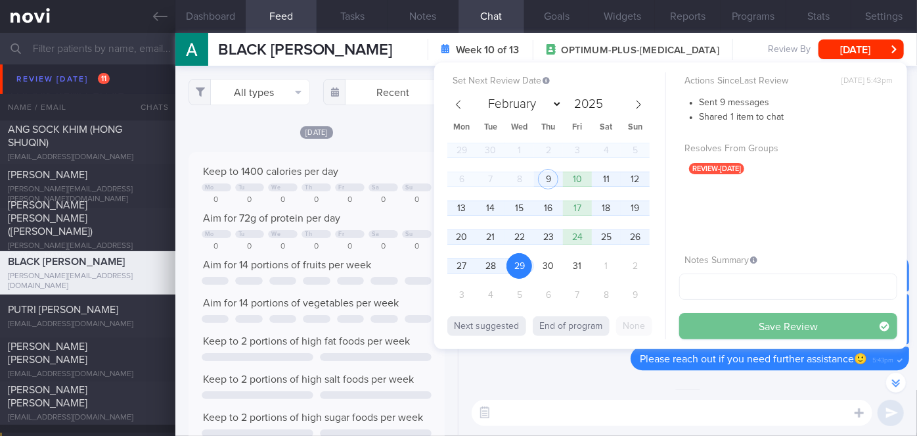
click at [732, 317] on button "Save Review" at bounding box center [788, 326] width 218 height 26
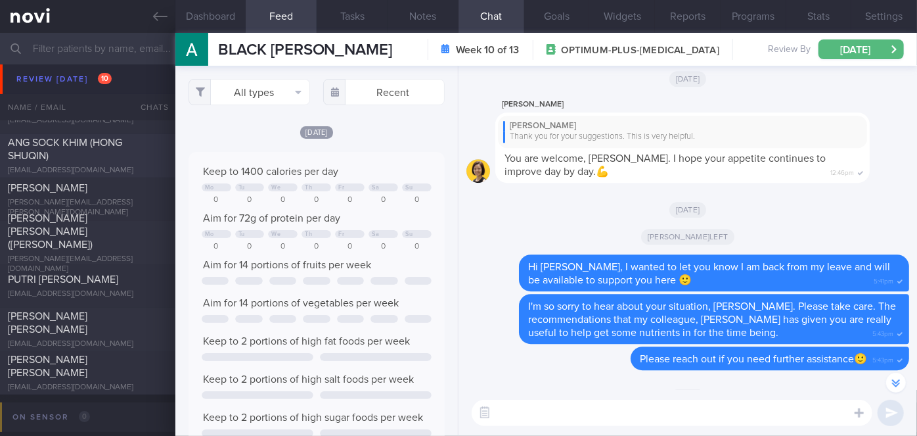
scroll to position [4919, 0]
click at [129, 378] on div "[EMAIL_ADDRESS][DOMAIN_NAME]" at bounding box center [88, 383] width 160 height 10
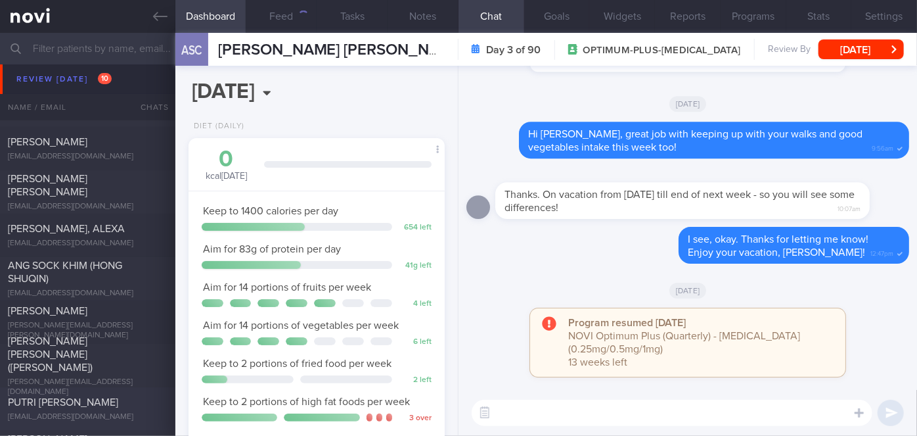
scroll to position [4788, 0]
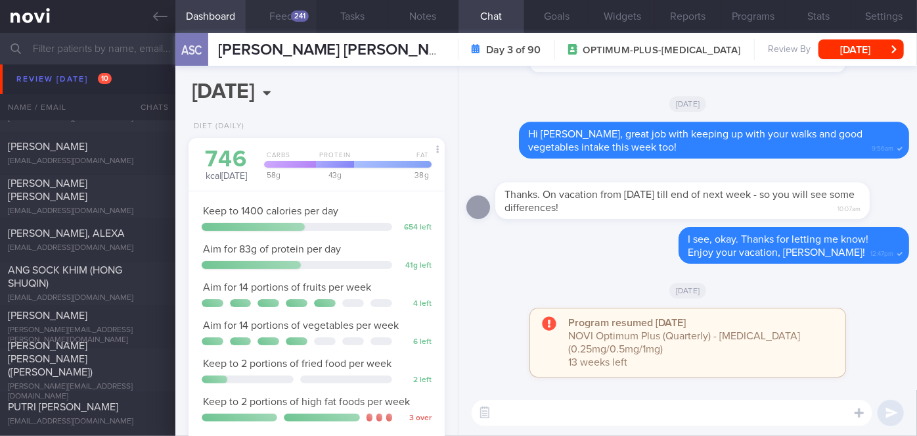
click at [279, 28] on button "Feed 241" at bounding box center [281, 16] width 71 height 33
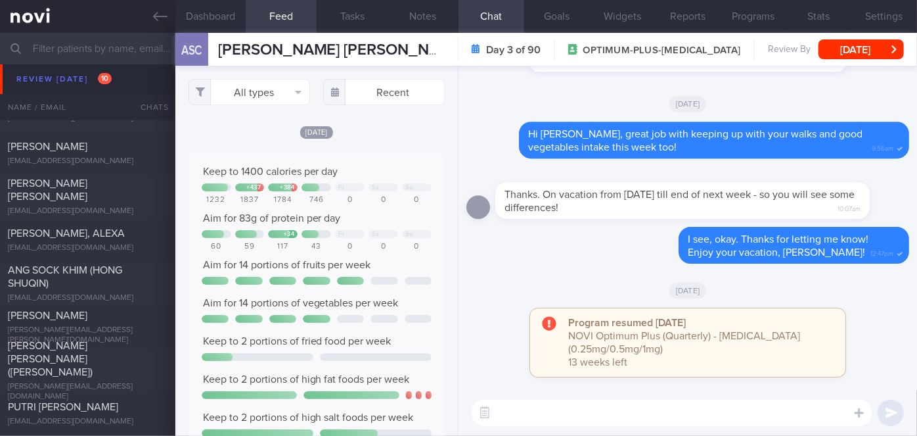
scroll to position [57, 230]
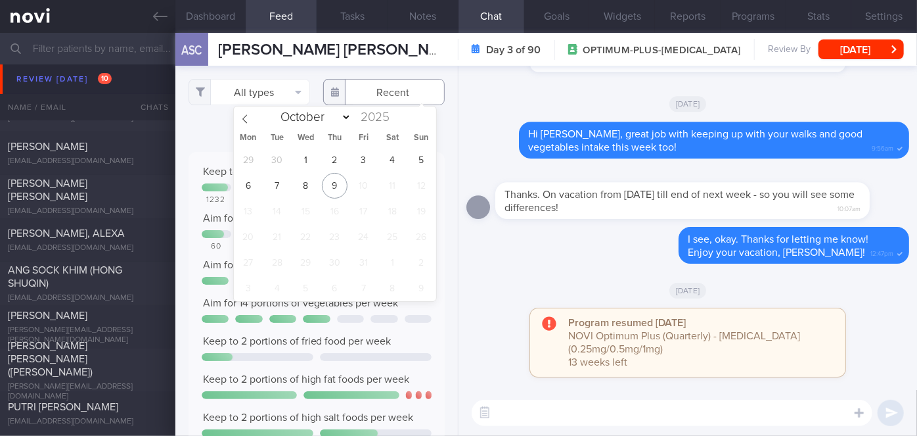
click at [374, 86] on input "text" at bounding box center [384, 92] width 122 height 26
click at [280, 194] on span "7" at bounding box center [277, 186] width 26 height 26
type input "[DATE]"
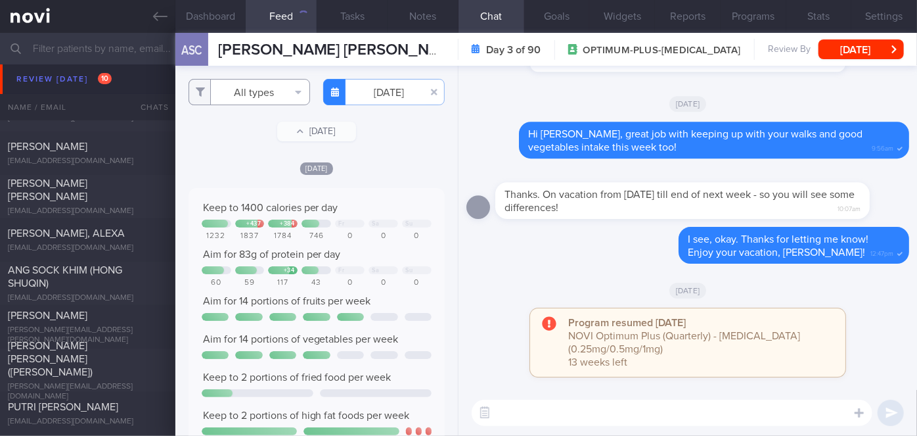
click at [254, 99] on button "All types" at bounding box center [250, 92] width 122 height 26
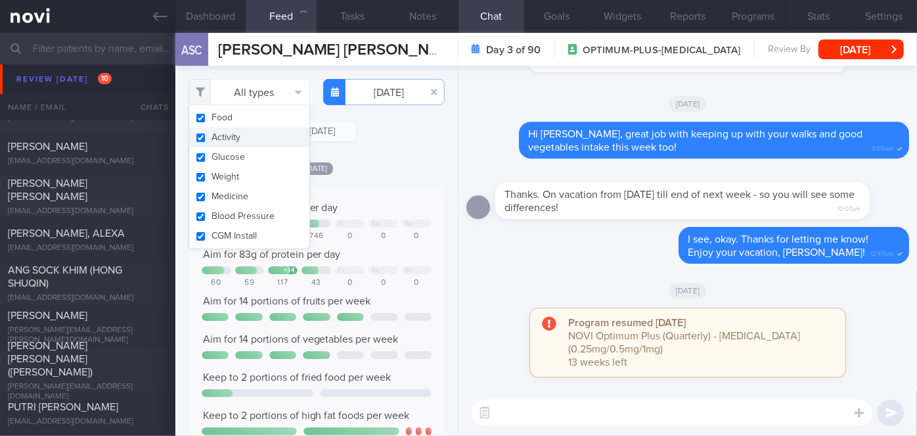
click at [228, 139] on button "Activity" at bounding box center [249, 137] width 120 height 20
checkbox input "false"
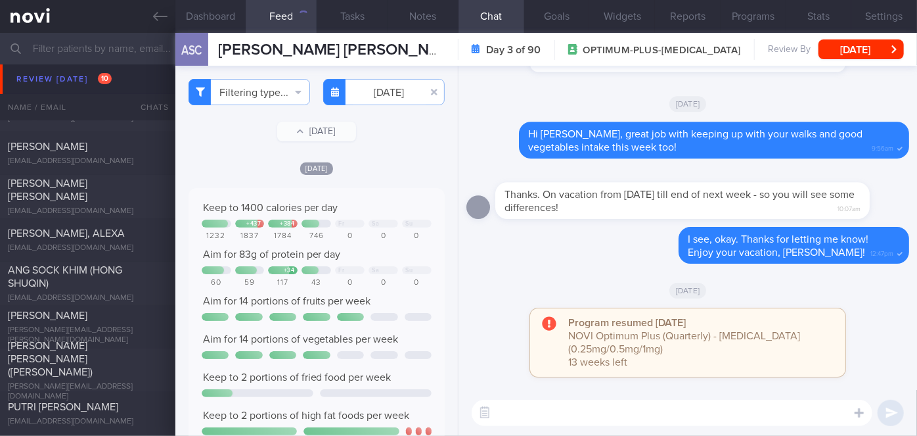
click at [365, 154] on div "Filtering type... Food Activity Glucose Weight Medicine [MEDICAL_DATA] [MEDICAL…" at bounding box center [316, 251] width 283 height 370
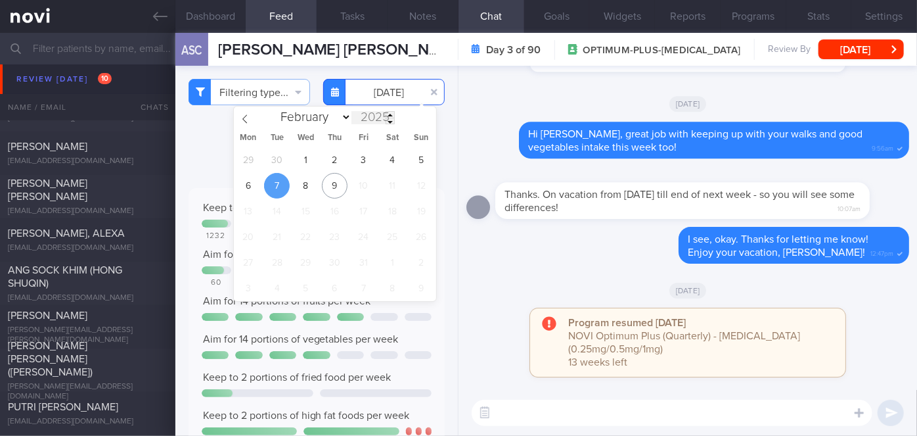
click at [361, 99] on input "[DATE]" at bounding box center [384, 92] width 122 height 26
click at [304, 190] on span "8" at bounding box center [306, 186] width 26 height 26
type input "[DATE]"
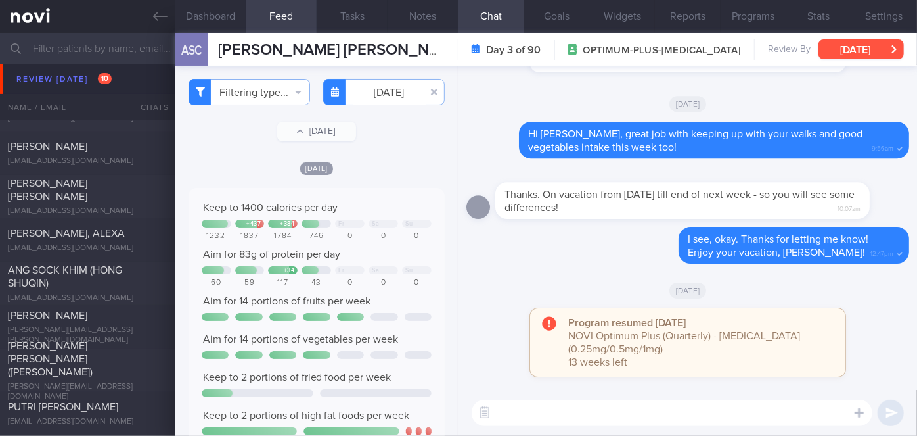
click at [873, 52] on button "[DATE]" at bounding box center [861, 49] width 85 height 20
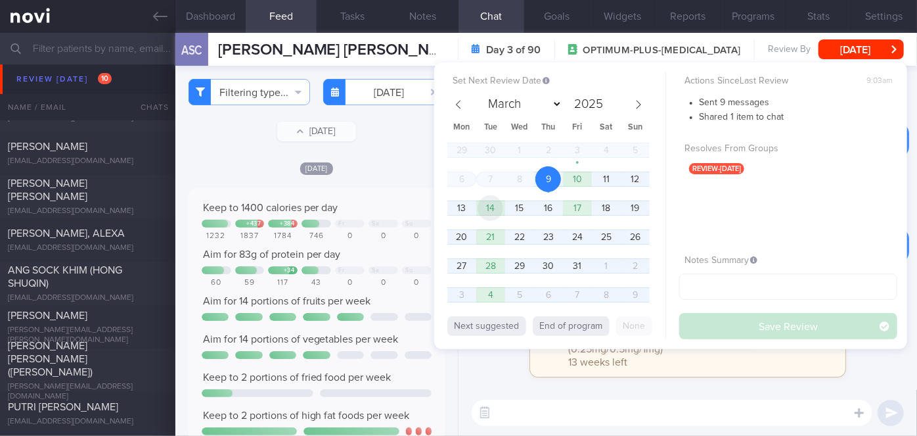
click at [495, 213] on span "14" at bounding box center [491, 208] width 26 height 26
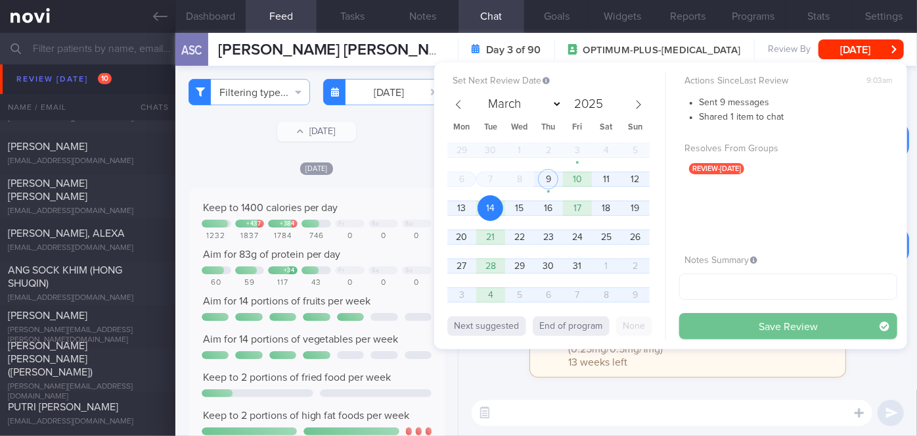
click at [737, 326] on button "Save Review" at bounding box center [788, 326] width 218 height 26
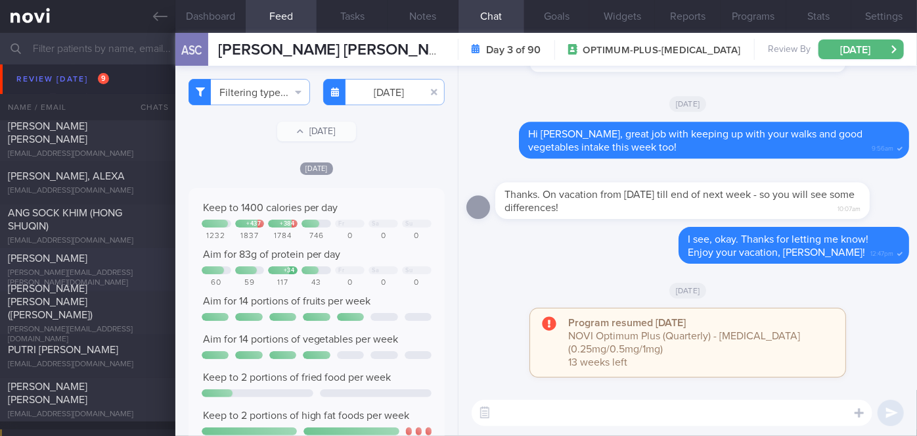
scroll to position [4845, 0]
click at [106, 265] on div "[PERSON_NAME]" at bounding box center [86, 258] width 156 height 13
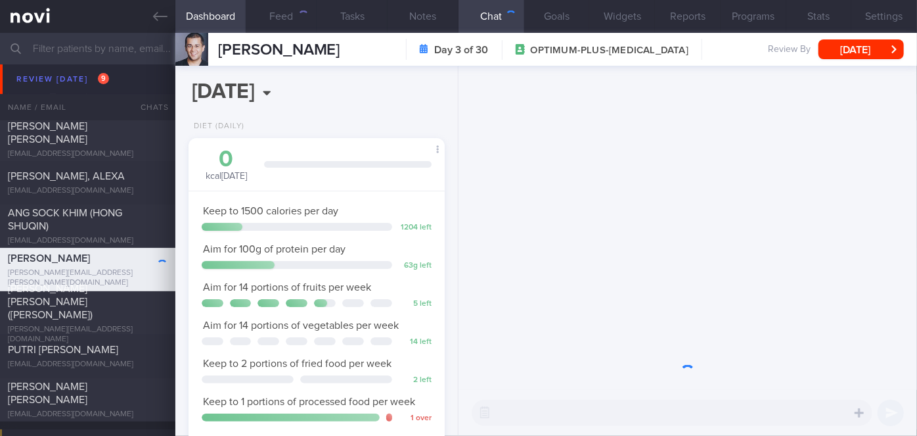
scroll to position [130, 224]
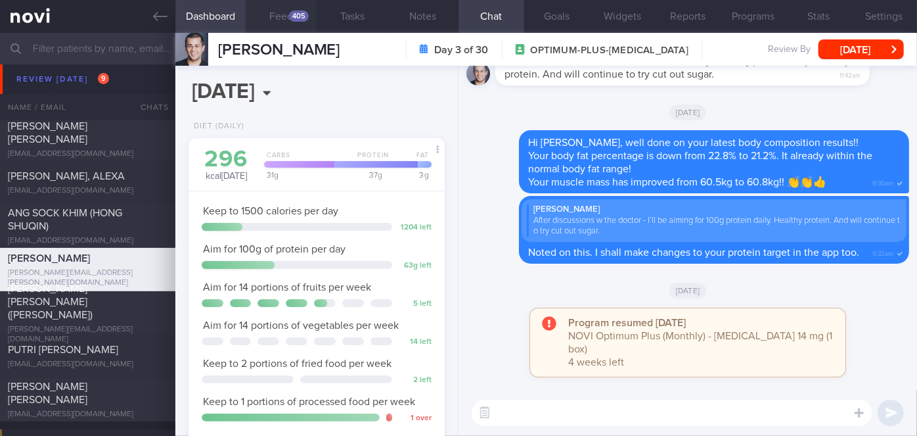
click at [303, 9] on button "Feed 405" at bounding box center [281, 16] width 71 height 33
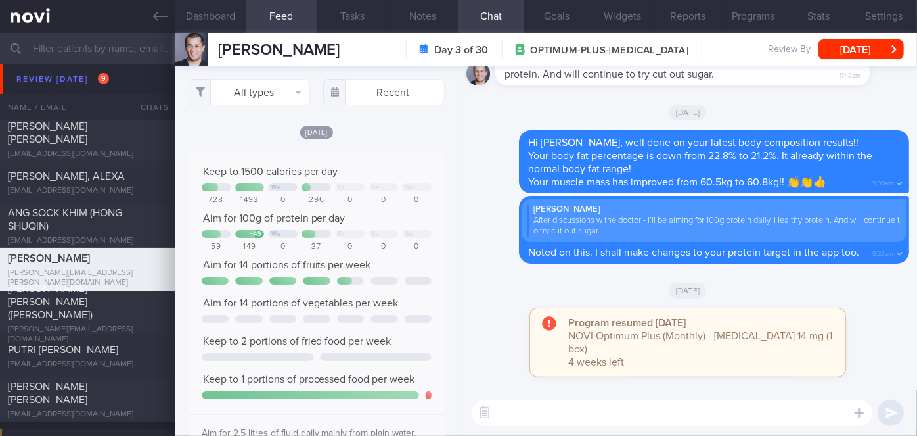
scroll to position [57, 230]
click at [259, 91] on button "All types" at bounding box center [250, 92] width 122 height 26
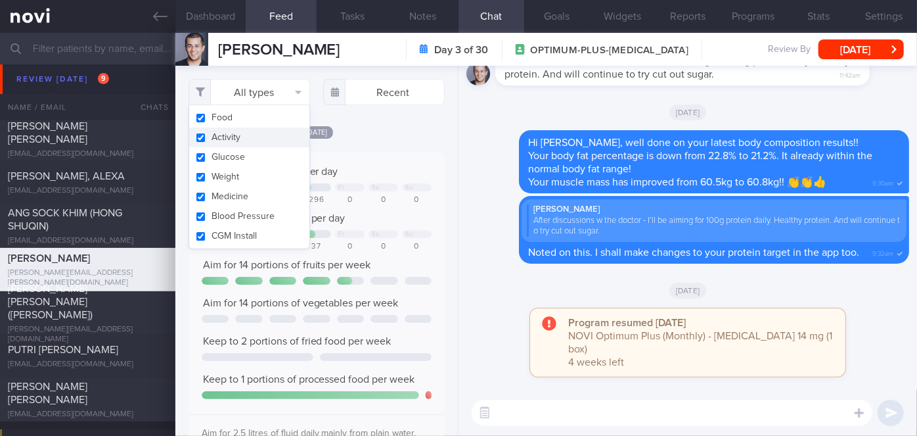
click at [226, 135] on button "Activity" at bounding box center [249, 137] width 120 height 20
checkbox input "false"
click at [389, 135] on div "[DATE]" at bounding box center [317, 132] width 256 height 14
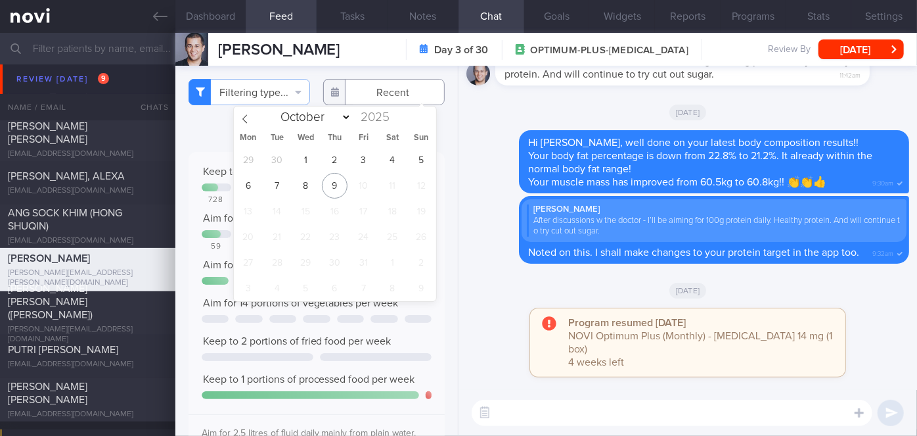
click at [382, 100] on input "text" at bounding box center [384, 92] width 122 height 26
click at [250, 188] on span "6" at bounding box center [248, 186] width 26 height 26
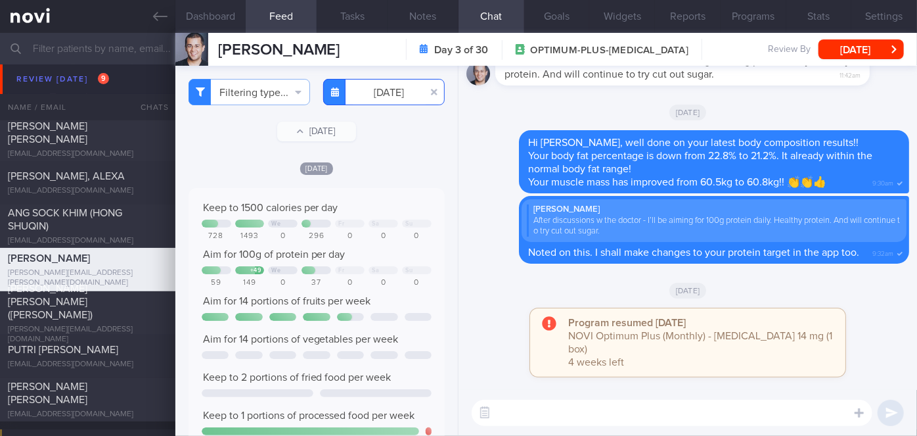
click at [365, 95] on input "[DATE]" at bounding box center [384, 92] width 122 height 26
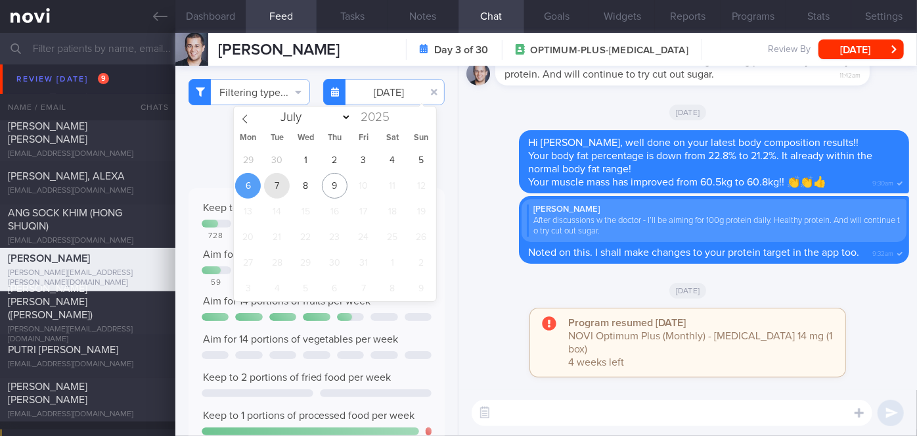
click at [273, 182] on span "7" at bounding box center [277, 186] width 26 height 26
type input "[DATE]"
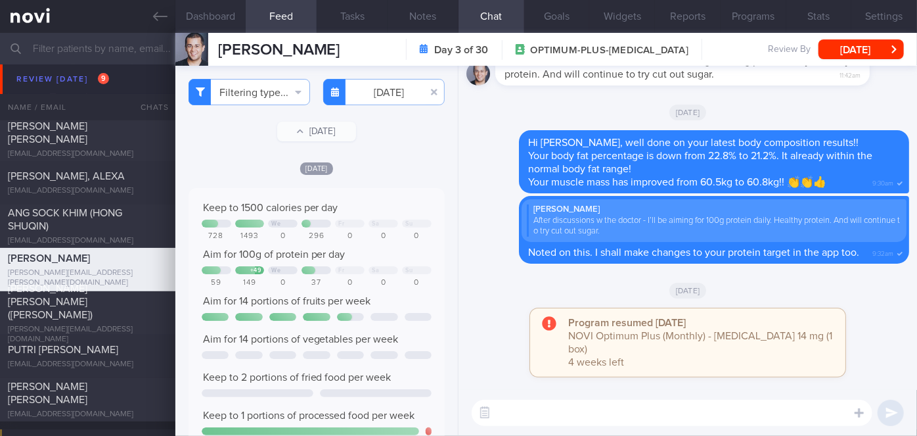
click at [541, 417] on textarea at bounding box center [672, 413] width 401 height 26
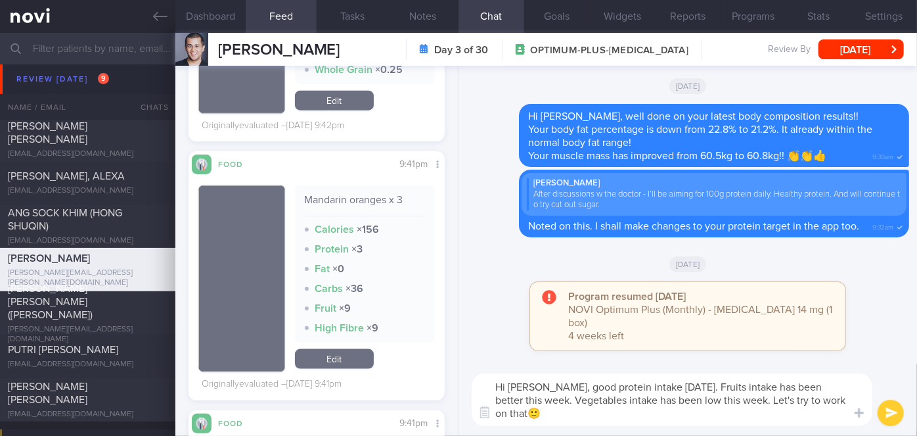
type textarea "Hi [PERSON_NAME], good protein intake [DATE]. Fruits intake has been better thi…"
click at [886, 412] on button "submit" at bounding box center [891, 413] width 26 height 26
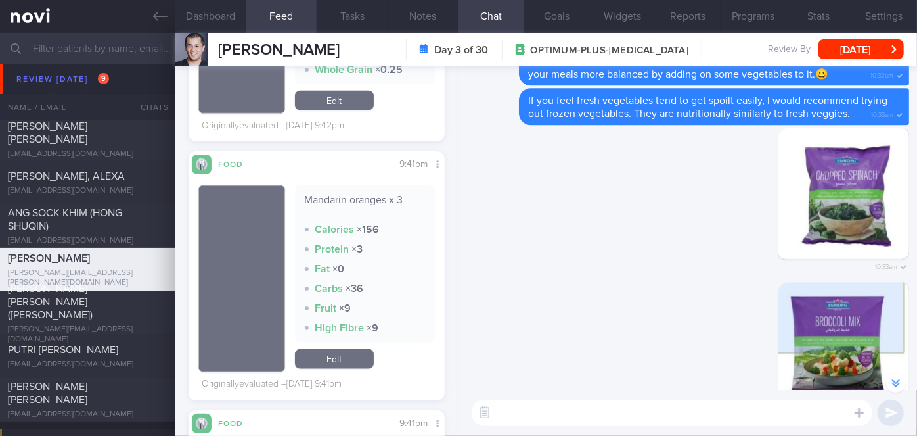
scroll to position [-858, 0]
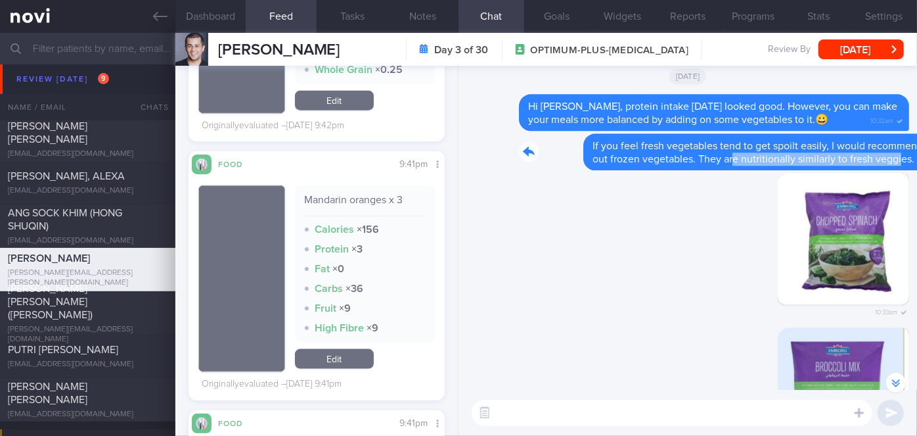
drag, startPoint x: 669, startPoint y: 164, endPoint x: 840, endPoint y: 154, distance: 171.7
click at [840, 154] on div "Delete If you feel fresh vegetables tend to get spoilt easily, I would recommen…" at bounding box center [688, 151] width 443 height 37
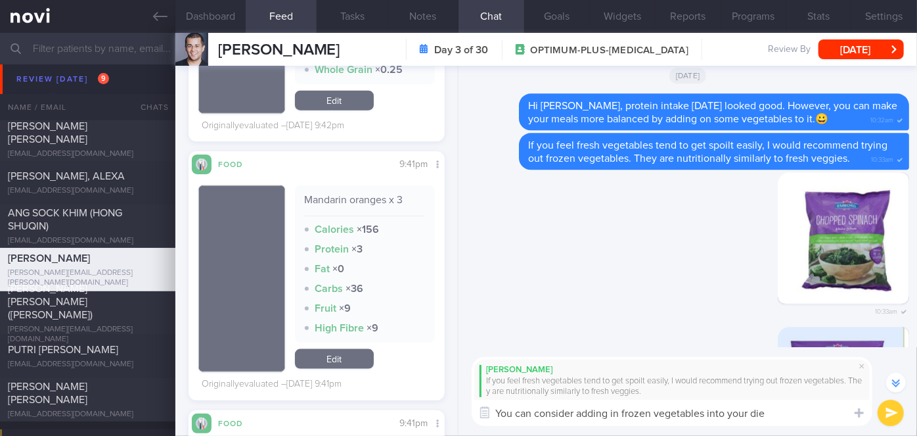
type textarea "You can consider adding in frozen vegetables into your diet"
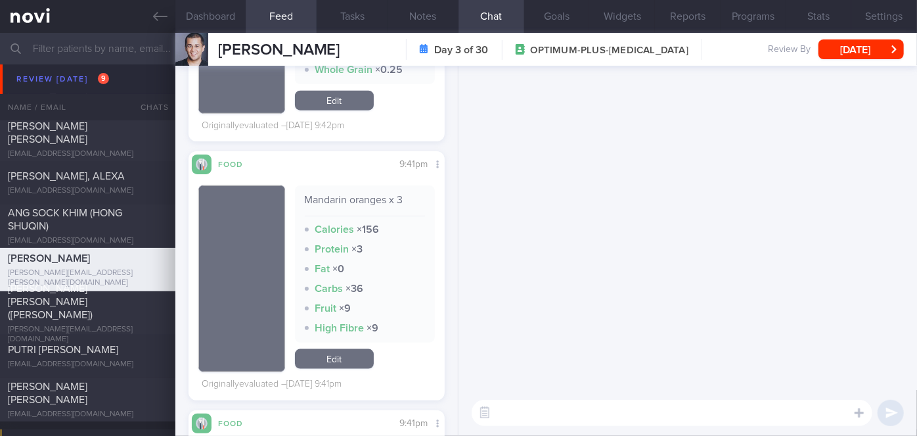
scroll to position [0, 0]
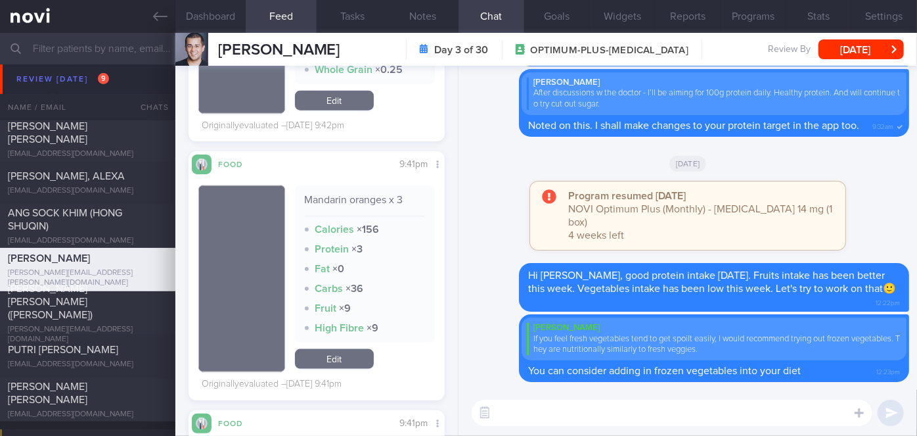
click at [855, 64] on div "[PERSON_NAME] [PERSON_NAME] [PERSON_NAME][EMAIL_ADDRESS][PERSON_NAME][DOMAIN_NA…" at bounding box center [546, 49] width 742 height 33
click at [847, 51] on button "[DATE]" at bounding box center [861, 49] width 85 height 20
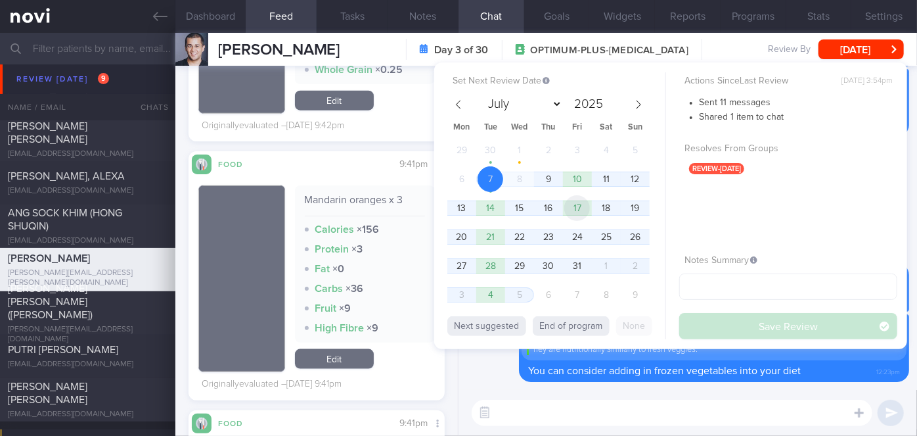
click at [577, 212] on span "17" at bounding box center [577, 208] width 26 height 26
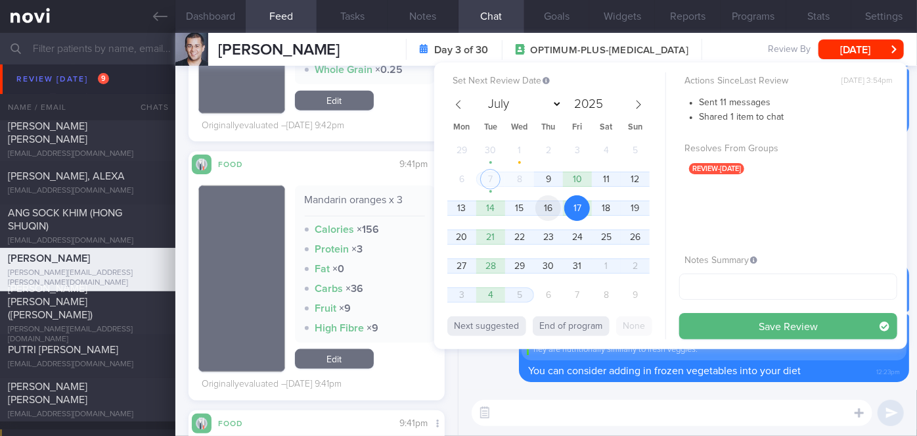
click at [551, 210] on span "16" at bounding box center [549, 208] width 26 height 26
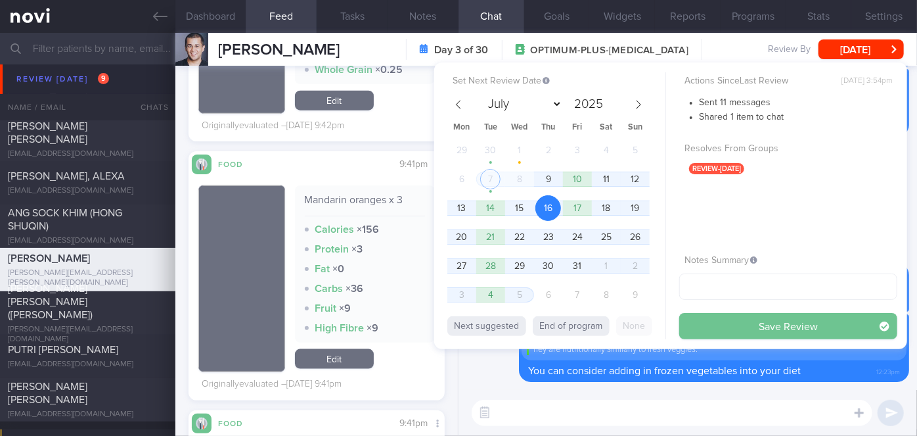
click at [700, 319] on button "Save Review" at bounding box center [788, 326] width 218 height 26
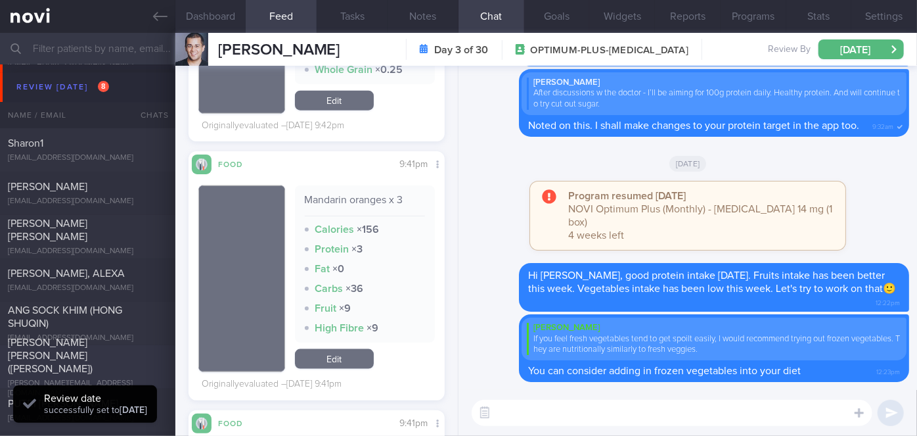
scroll to position [4748, 0]
click at [101, 235] on div "[PERSON_NAME] [PERSON_NAME]" at bounding box center [86, 229] width 156 height 26
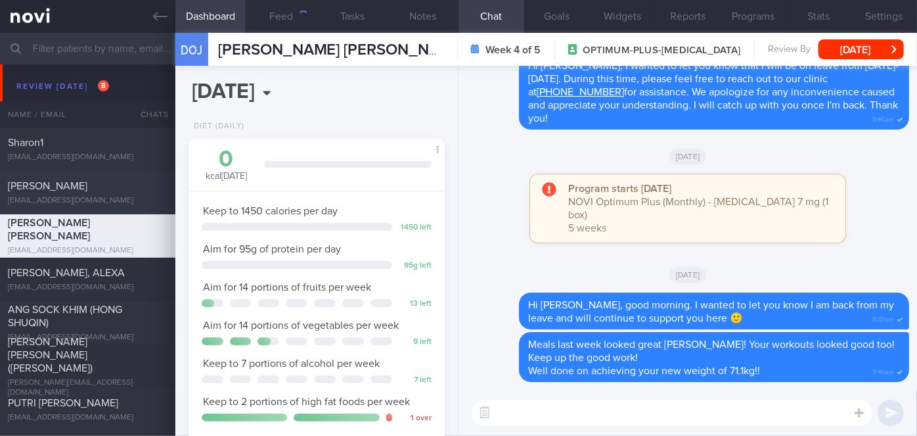
scroll to position [130, 224]
click at [286, 20] on button "Feed 2839" at bounding box center [281, 16] width 71 height 33
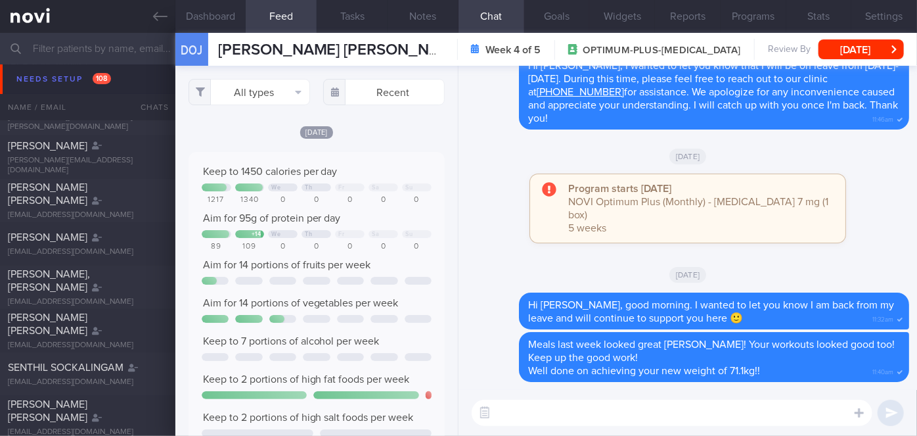
scroll to position [4175, 0]
